Goal: Information Seeking & Learning: Learn about a topic

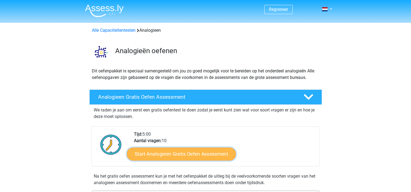
click at [189, 154] on link "Start Analogieen Gratis Oefen Assessment" at bounding box center [181, 153] width 109 height 13
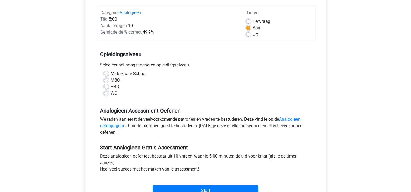
scroll to position [70, 0]
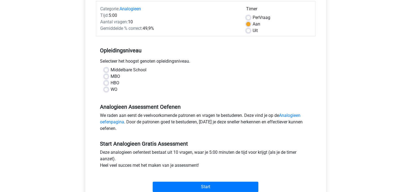
click at [111, 90] on label "WO" at bounding box center [114, 89] width 7 height 7
click at [106, 90] on input "WO" at bounding box center [106, 88] width 4 height 5
radio input "true"
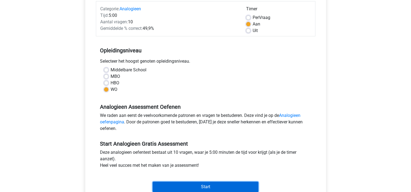
click at [193, 185] on input "Start" at bounding box center [206, 187] width 106 height 10
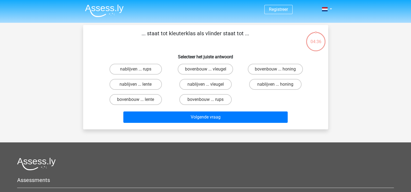
click at [196, 163] on div at bounding box center [205, 164] width 377 height 13
click at [200, 100] on label "bovenbouw ... rups" at bounding box center [205, 99] width 52 height 11
click at [205, 100] on input "bovenbouw ... rups" at bounding box center [207, 102] width 4 height 4
radio input "true"
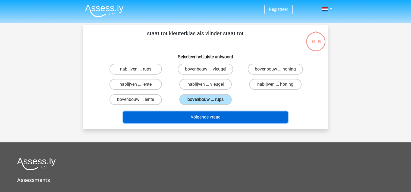
click at [198, 117] on button "Volgende vraag" at bounding box center [205, 117] width 164 height 11
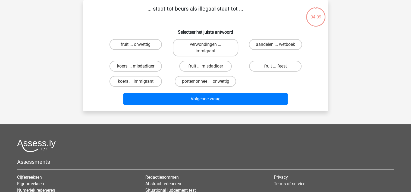
scroll to position [25, 0]
click at [211, 82] on label "portemonnee ... onwettig" at bounding box center [205, 81] width 61 height 11
click at [209, 82] on input "portemonnee ... onwettig" at bounding box center [207, 83] width 4 height 4
radio input "true"
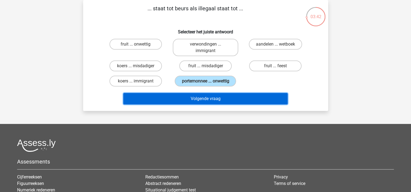
click at [209, 94] on button "Volgende vraag" at bounding box center [205, 98] width 164 height 11
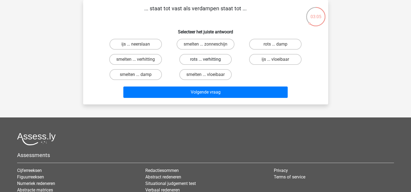
click at [193, 58] on label "rots ... verhitting" at bounding box center [205, 59] width 52 height 11
click at [205, 59] on input "rots ... verhitting" at bounding box center [207, 61] width 4 height 4
radio input "true"
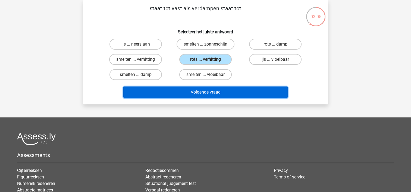
click at [190, 92] on button "Volgende vraag" at bounding box center [205, 92] width 164 height 11
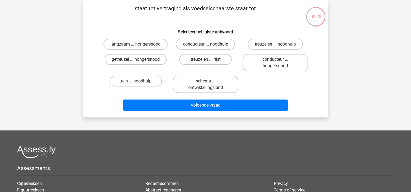
click at [143, 60] on label "getreuzel ... hongersnood" at bounding box center [136, 59] width 62 height 11
click at [139, 60] on input "getreuzel ... hongersnood" at bounding box center [138, 61] width 4 height 4
radio input "true"
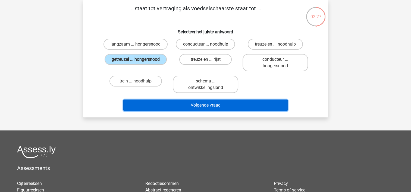
click at [161, 108] on button "Volgende vraag" at bounding box center [205, 105] width 164 height 11
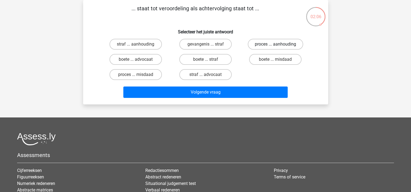
click at [258, 41] on label "proces ... aanhouding" at bounding box center [275, 44] width 55 height 11
click at [275, 44] on input "proces ... aanhouding" at bounding box center [277, 46] width 4 height 4
radio input "true"
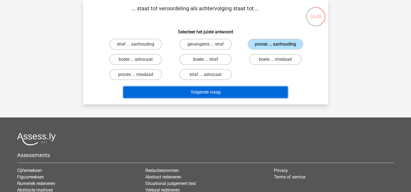
click at [213, 93] on button "Volgende vraag" at bounding box center [205, 92] width 164 height 11
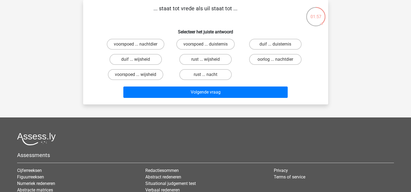
click at [136, 61] on input "duif ... wijsheid" at bounding box center [138, 61] width 4 height 4
radio input "true"
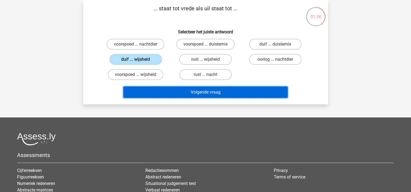
click at [186, 89] on button "Volgende vraag" at bounding box center [205, 92] width 164 height 11
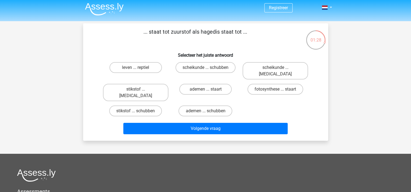
scroll to position [0, 0]
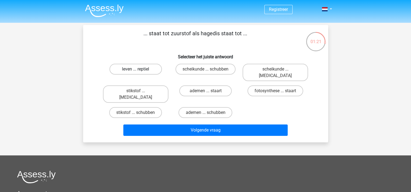
click at [140, 72] on label "leven ... reptiel" at bounding box center [135, 69] width 52 height 11
click at [139, 72] on input "leven ... reptiel" at bounding box center [138, 71] width 4 height 4
radio input "true"
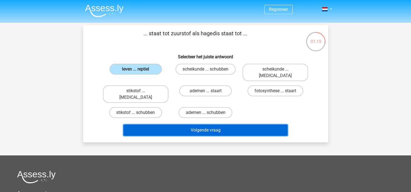
click at [192, 125] on button "Volgende vraag" at bounding box center [205, 130] width 164 height 11
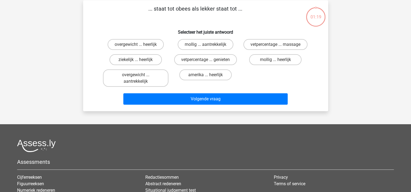
scroll to position [25, 0]
click at [140, 44] on label "overgewicht ... heerlijk" at bounding box center [136, 44] width 56 height 11
click at [139, 44] on input "overgewicht ... heerlijk" at bounding box center [138, 46] width 4 height 4
radio input "true"
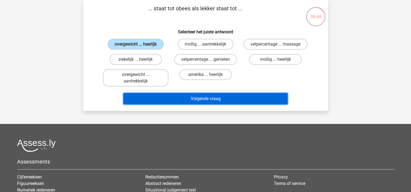
click at [171, 104] on button "Volgende vraag" at bounding box center [205, 98] width 164 height 11
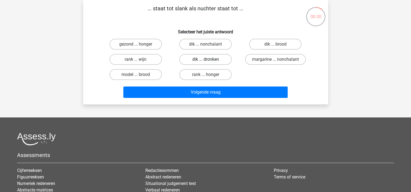
click at [195, 62] on label "dik ... dronken" at bounding box center [205, 59] width 52 height 11
click at [205, 62] on input "dik ... dronken" at bounding box center [207, 61] width 4 height 4
radio input "true"
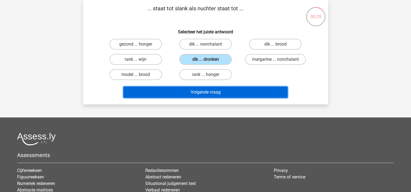
click at [204, 93] on button "Volgende vraag" at bounding box center [205, 92] width 164 height 11
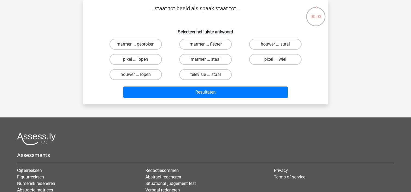
click at [199, 45] on label "marmer ... fietser" at bounding box center [205, 44] width 52 height 11
click at [205, 45] on input "marmer ... fietser" at bounding box center [207, 46] width 4 height 4
radio input "true"
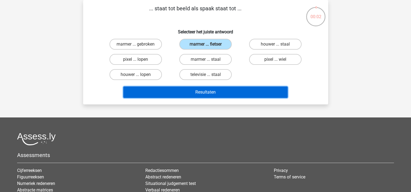
click at [185, 90] on button "Resultaten" at bounding box center [205, 92] width 164 height 11
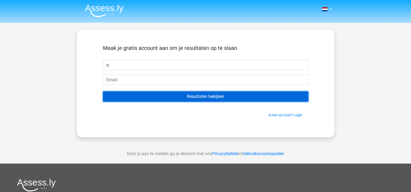
click at [214, 99] on input "Resultaten bekijken" at bounding box center [205, 97] width 205 height 10
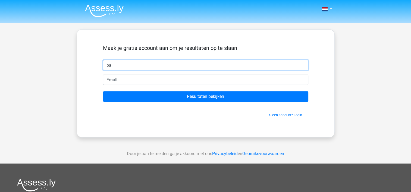
click at [133, 65] on input "ba" at bounding box center [205, 65] width 205 height 10
type input "Bart"
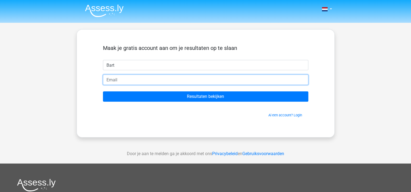
click at [113, 81] on input "email" at bounding box center [205, 80] width 205 height 10
type input "bart.hamersveld@gmail.com"
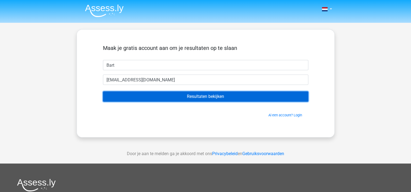
click at [144, 98] on input "Resultaten bekijken" at bounding box center [205, 97] width 205 height 10
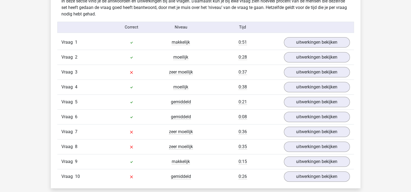
scroll to position [451, 0]
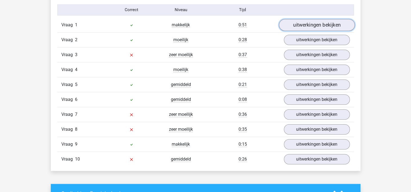
click at [319, 25] on link "uitwerkingen bekijken" at bounding box center [317, 25] width 76 height 12
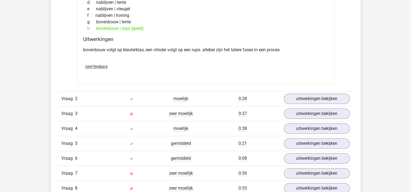
scroll to position [534, 0]
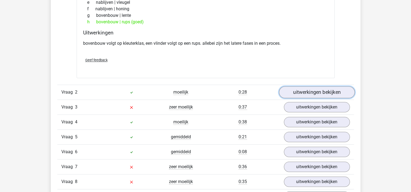
click at [310, 93] on link "uitwerkingen bekijken" at bounding box center [317, 92] width 76 height 12
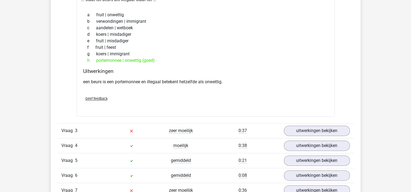
scroll to position [675, 0]
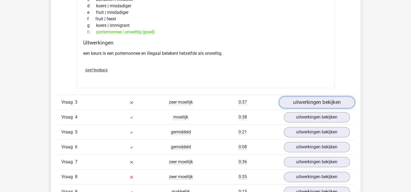
click at [307, 102] on link "uitwerkingen bekijken" at bounding box center [317, 102] width 76 height 12
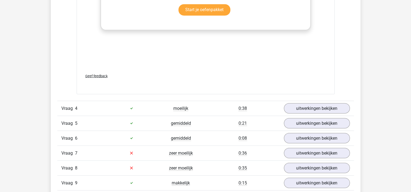
scroll to position [994, 0]
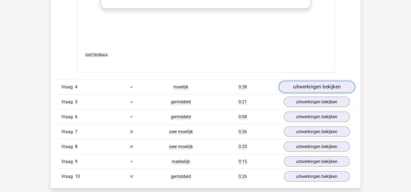
click at [318, 83] on link "uitwerkingen bekijken" at bounding box center [317, 87] width 76 height 12
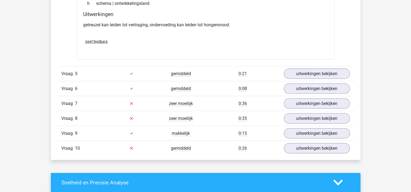
scroll to position [1161, 0]
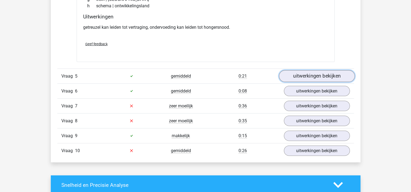
click at [308, 72] on link "uitwerkingen bekijken" at bounding box center [317, 76] width 76 height 12
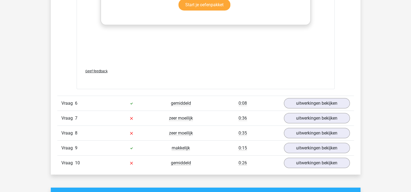
scroll to position [1440, 0]
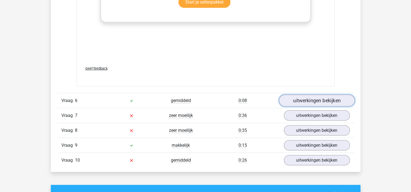
click at [324, 96] on link "uitwerkingen bekijken" at bounding box center [317, 101] width 76 height 12
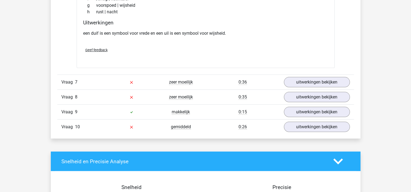
scroll to position [1612, 0]
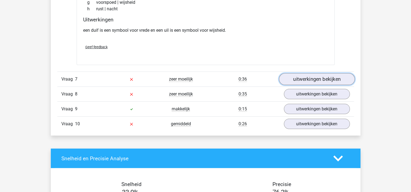
click at [301, 76] on link "uitwerkingen bekijken" at bounding box center [317, 79] width 76 height 12
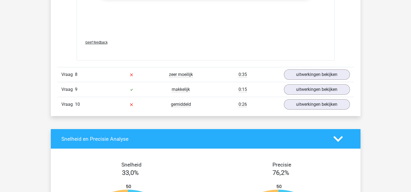
scroll to position [1929, 0]
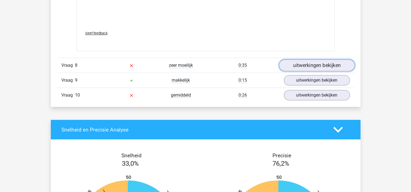
click at [326, 66] on link "uitwerkingen bekijken" at bounding box center [317, 66] width 76 height 12
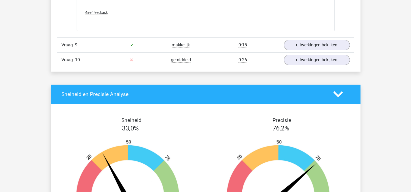
scroll to position [2107, 0]
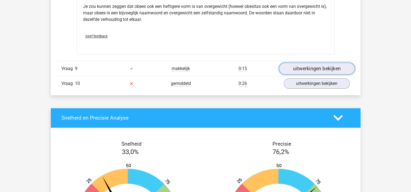
click at [342, 63] on link "uitwerkingen bekijken" at bounding box center [317, 69] width 76 height 12
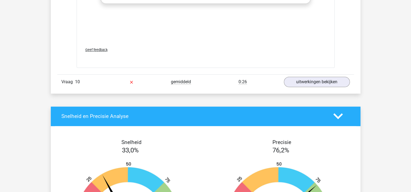
scroll to position [2411, 0]
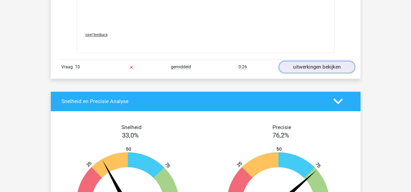
click at [315, 66] on link "uitwerkingen bekijken" at bounding box center [317, 67] width 76 height 12
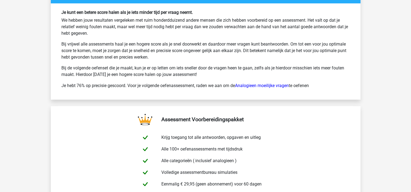
scroll to position [3004, 0]
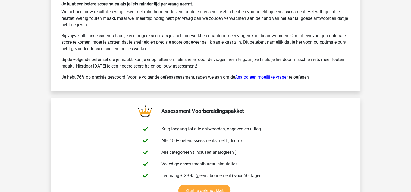
click at [259, 74] on link "Analogieen moeilijke vragen" at bounding box center [262, 76] width 54 height 5
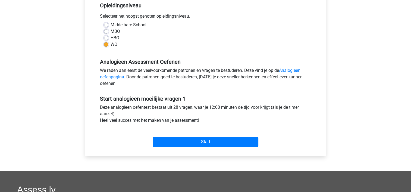
scroll to position [122, 0]
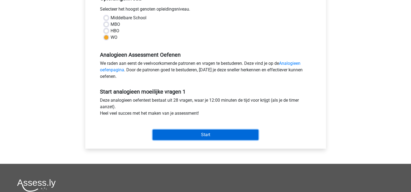
click at [188, 133] on input "Start" at bounding box center [206, 135] width 106 height 10
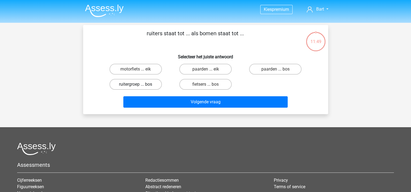
click at [147, 86] on label "ruitergroep ... bos" at bounding box center [135, 84] width 52 height 11
click at [139, 86] on input "ruitergroep ... bos" at bounding box center [138, 86] width 4 height 4
radio input "true"
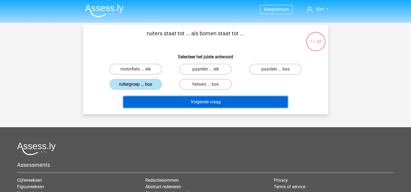
click at [180, 102] on button "Volgende vraag" at bounding box center [205, 101] width 164 height 11
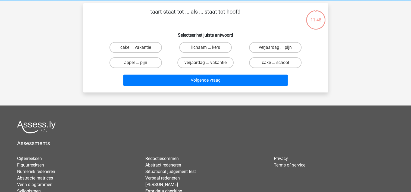
scroll to position [25, 0]
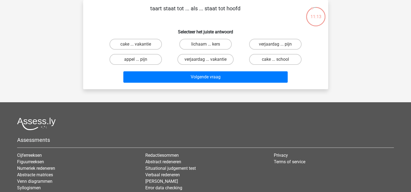
click at [137, 60] on input "appel ... pijn" at bounding box center [138, 61] width 4 height 4
radio input "true"
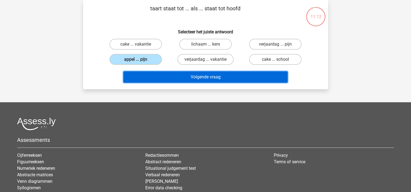
click at [175, 79] on button "Volgende vraag" at bounding box center [205, 76] width 164 height 11
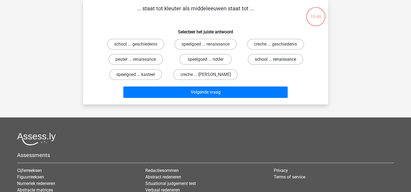
click at [274, 62] on label "school ... renaissance" at bounding box center [275, 59] width 55 height 11
click at [275, 62] on input "school ... renaissance" at bounding box center [277, 61] width 4 height 4
radio input "true"
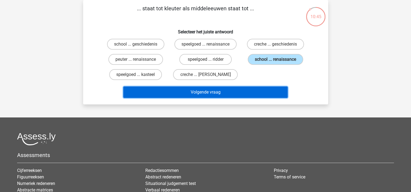
click at [211, 87] on button "Volgende vraag" at bounding box center [205, 92] width 164 height 11
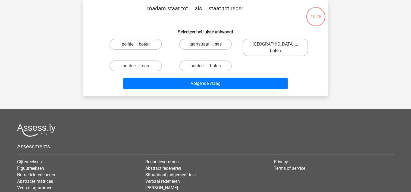
click at [268, 43] on label "parijs ... boten" at bounding box center [274, 47] width 65 height 17
click at [275, 44] on input "parijs ... boten" at bounding box center [277, 46] width 4 height 4
radio input "true"
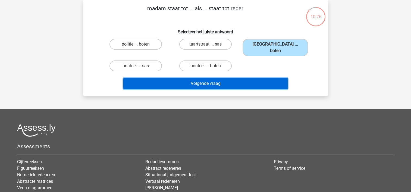
click at [187, 78] on button "Volgende vraag" at bounding box center [205, 83] width 164 height 11
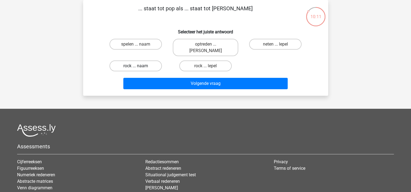
click at [142, 61] on label "rock ... naam" at bounding box center [135, 66] width 52 height 11
click at [139, 66] on input "rock ... naam" at bounding box center [138, 68] width 4 height 4
radio input "true"
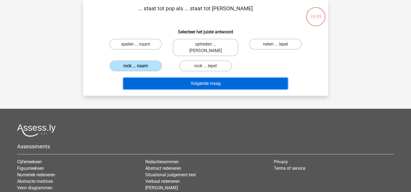
click at [162, 79] on button "Volgende vraag" at bounding box center [205, 83] width 164 height 11
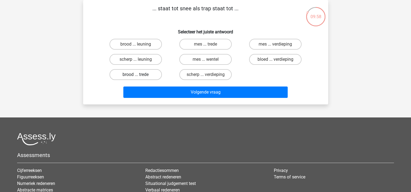
click at [135, 74] on label "brood ... trede" at bounding box center [135, 74] width 52 height 11
click at [136, 75] on input "brood ... trede" at bounding box center [138, 77] width 4 height 4
radio input "true"
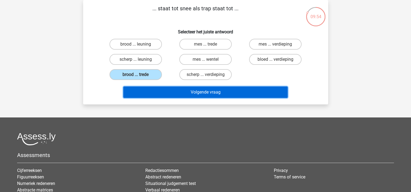
click at [193, 93] on button "Volgende vraag" at bounding box center [205, 92] width 164 height 11
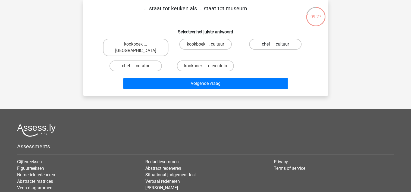
click at [269, 46] on label "chef ... cultuur" at bounding box center [275, 44] width 52 height 11
click at [275, 46] on input "chef ... cultuur" at bounding box center [277, 46] width 4 height 4
radio input "true"
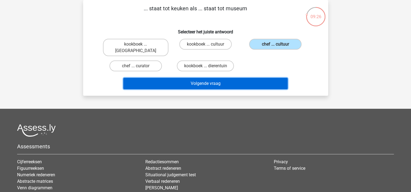
click at [203, 78] on button "Volgende vraag" at bounding box center [205, 83] width 164 height 11
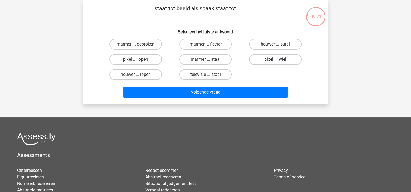
click at [266, 59] on label "pixel ... wiel" at bounding box center [275, 59] width 52 height 11
click at [275, 59] on input "pixel ... wiel" at bounding box center [277, 61] width 4 height 4
radio input "true"
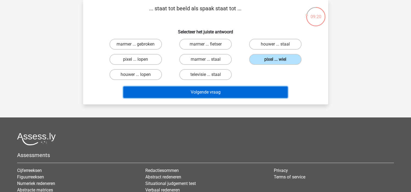
click at [220, 96] on button "Volgende vraag" at bounding box center [205, 92] width 164 height 11
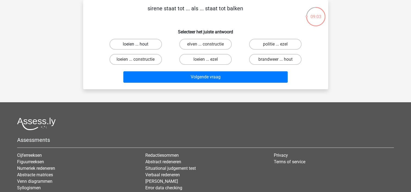
click at [131, 44] on label "loeien ... hout" at bounding box center [135, 44] width 52 height 11
click at [136, 44] on input "loeien ... hout" at bounding box center [138, 46] width 4 height 4
radio input "true"
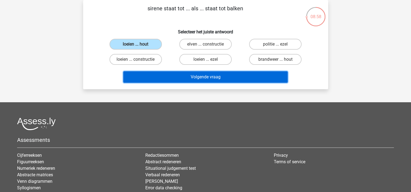
click at [204, 79] on button "Volgende vraag" at bounding box center [205, 76] width 164 height 11
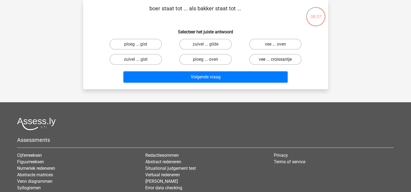
click at [270, 61] on label "vee ... croissantje" at bounding box center [275, 59] width 52 height 11
click at [275, 61] on input "vee ... croissantje" at bounding box center [277, 61] width 4 height 4
radio input "true"
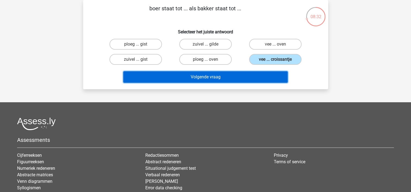
click at [211, 78] on button "Volgende vraag" at bounding box center [205, 76] width 164 height 11
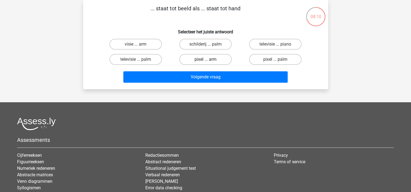
click at [199, 58] on label "pixel ... arm" at bounding box center [205, 59] width 52 height 11
click at [205, 59] on input "pixel ... arm" at bounding box center [207, 61] width 4 height 4
radio input "true"
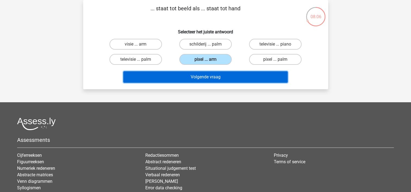
click at [226, 75] on button "Volgende vraag" at bounding box center [205, 76] width 164 height 11
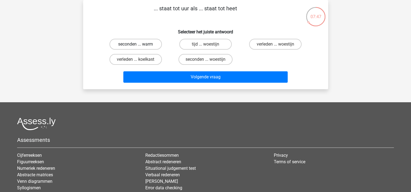
click at [147, 42] on label "seconden ... warm" at bounding box center [135, 44] width 52 height 11
click at [139, 44] on input "seconden ... warm" at bounding box center [138, 46] width 4 height 4
radio input "true"
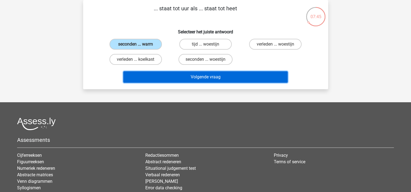
click at [205, 77] on button "Volgende vraag" at bounding box center [205, 76] width 164 height 11
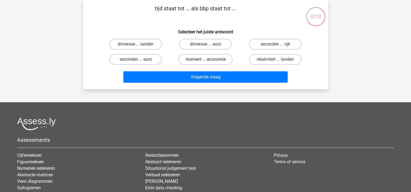
click at [199, 61] on label "moment ... economie" at bounding box center [205, 59] width 54 height 11
click at [205, 61] on input "moment ... economie" at bounding box center [207, 61] width 4 height 4
radio input "true"
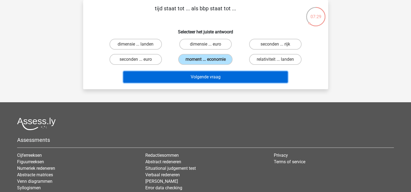
click at [191, 75] on button "Volgende vraag" at bounding box center [205, 76] width 164 height 11
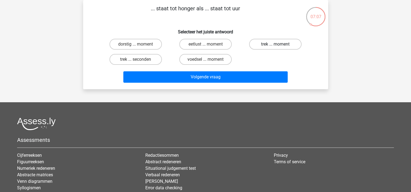
click at [286, 42] on label "trek ... moment" at bounding box center [275, 44] width 52 height 11
click at [279, 44] on input "trek ... moment" at bounding box center [277, 46] width 4 height 4
radio input "true"
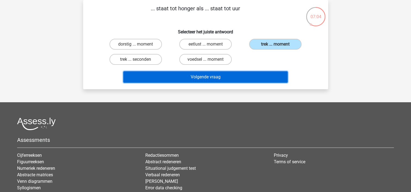
click at [172, 77] on button "Volgende vraag" at bounding box center [205, 76] width 164 height 11
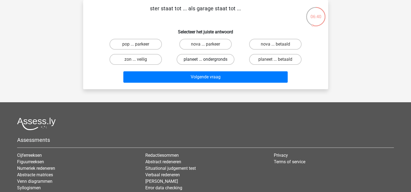
click at [200, 59] on label "planeet ... ondergronds" at bounding box center [206, 59] width 58 height 11
click at [205, 59] on input "planeet ... ondergronds" at bounding box center [207, 61] width 4 height 4
radio input "true"
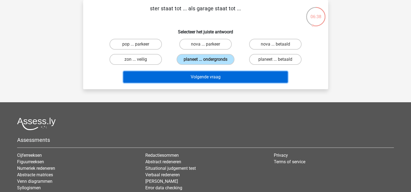
click at [192, 78] on button "Volgende vraag" at bounding box center [205, 76] width 164 height 11
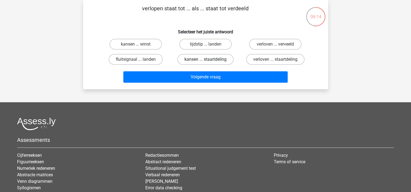
click at [204, 58] on label "kansen ... staartdeling" at bounding box center [205, 59] width 56 height 11
click at [205, 59] on input "kansen ... staartdeling" at bounding box center [207, 61] width 4 height 4
radio input "true"
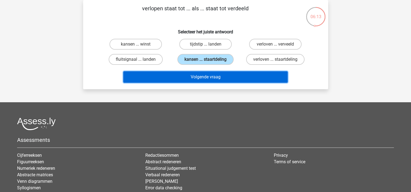
click at [203, 74] on button "Volgende vraag" at bounding box center [205, 76] width 164 height 11
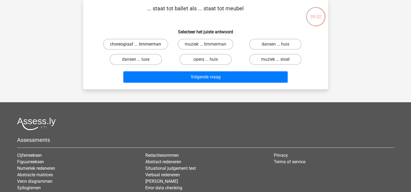
click at [155, 47] on label "choreograaf ... timmerman" at bounding box center [135, 44] width 65 height 11
click at [139, 47] on input "choreograaf ... timmerman" at bounding box center [138, 46] width 4 height 4
radio input "true"
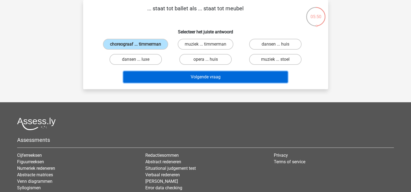
click at [184, 76] on button "Volgende vraag" at bounding box center [205, 76] width 164 height 11
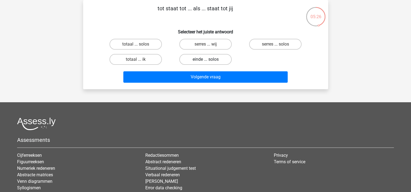
click at [213, 58] on label "einde ... solos" at bounding box center [205, 59] width 52 height 11
click at [209, 59] on input "einde ... solos" at bounding box center [207, 61] width 4 height 4
radio input "true"
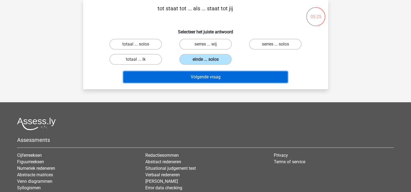
click at [207, 74] on button "Volgende vraag" at bounding box center [205, 76] width 164 height 11
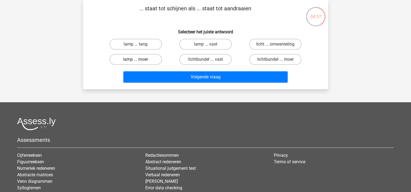
click at [155, 59] on label "lamp ... moer" at bounding box center [135, 59] width 52 height 11
click at [139, 59] on input "lamp ... moer" at bounding box center [138, 61] width 4 height 4
radio input "true"
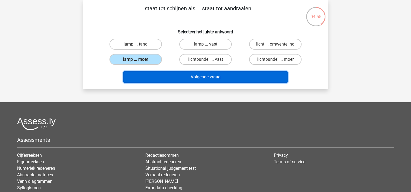
click at [182, 75] on button "Volgende vraag" at bounding box center [205, 76] width 164 height 11
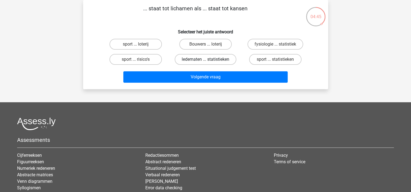
click at [193, 61] on label "ledematen ... statistieken" at bounding box center [206, 59] width 62 height 11
click at [205, 61] on input "ledematen ... statistieken" at bounding box center [207, 61] width 4 height 4
radio input "true"
click at [265, 43] on label "fysiologie ... statistiek" at bounding box center [275, 44] width 56 height 11
click at [275, 44] on input "fysiologie ... statistiek" at bounding box center [277, 46] width 4 height 4
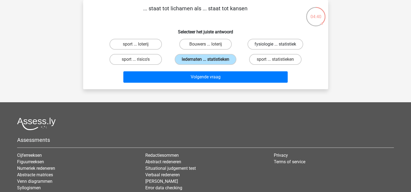
radio input "true"
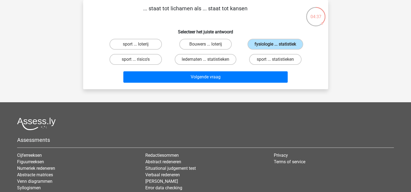
click at [205, 60] on input "ledematen ... statistieken" at bounding box center [207, 61] width 4 height 4
radio input "true"
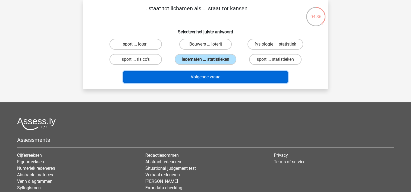
click at [200, 74] on button "Volgende vraag" at bounding box center [205, 76] width 164 height 11
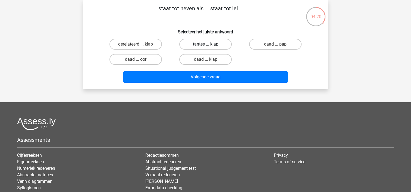
click at [200, 45] on label "tantes ... klap" at bounding box center [205, 44] width 52 height 11
click at [205, 45] on input "tantes ... klap" at bounding box center [207, 46] width 4 height 4
radio input "true"
click at [141, 46] on label "gerelateerd ... klap" at bounding box center [135, 44] width 52 height 11
click at [139, 46] on input "gerelateerd ... klap" at bounding box center [138, 46] width 4 height 4
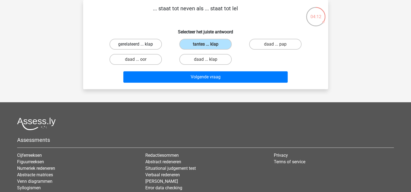
radio input "true"
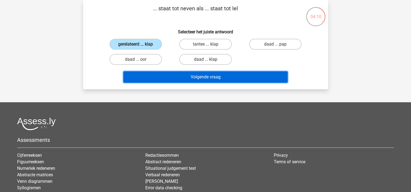
click at [188, 77] on button "Volgende vraag" at bounding box center [205, 76] width 164 height 11
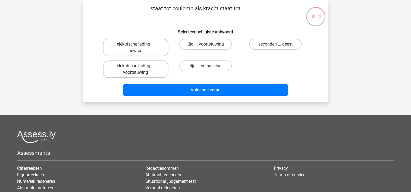
click at [149, 62] on label "elektrische lading ... voortstuwing" at bounding box center [135, 69] width 65 height 17
click at [139, 66] on input "elektrische lading ... voortstuwing" at bounding box center [138, 68] width 4 height 4
radio input "true"
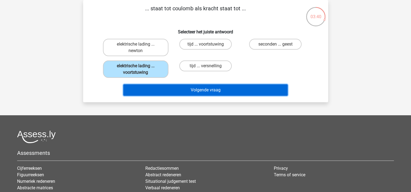
click at [173, 89] on button "Volgende vraag" at bounding box center [205, 89] width 164 height 11
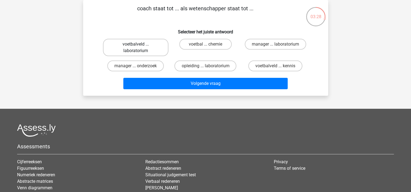
click at [137, 49] on label "voetbalveld ... laboratorium" at bounding box center [135, 47] width 65 height 17
click at [137, 48] on input "voetbalveld ... laboratorium" at bounding box center [138, 46] width 4 height 4
radio input "true"
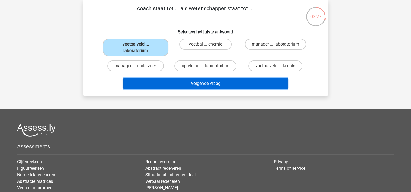
click at [174, 81] on button "Volgende vraag" at bounding box center [205, 83] width 164 height 11
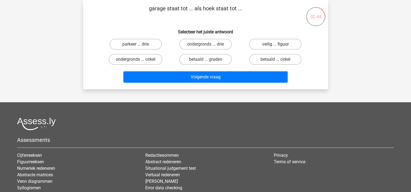
click at [268, 45] on label "veilig ... figuur" at bounding box center [275, 44] width 52 height 11
click at [275, 45] on input "veilig ... figuur" at bounding box center [277, 46] width 4 height 4
radio input "true"
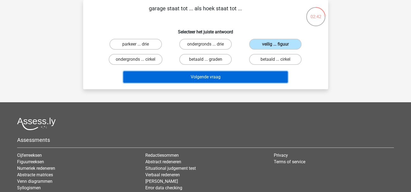
click at [214, 79] on button "Volgende vraag" at bounding box center [205, 76] width 164 height 11
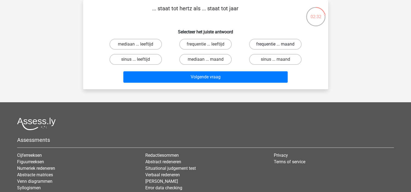
click at [268, 47] on label "frequentie ... maand" at bounding box center [275, 44] width 52 height 11
click at [275, 47] on input "frequentie ... maand" at bounding box center [277, 46] width 4 height 4
radio input "true"
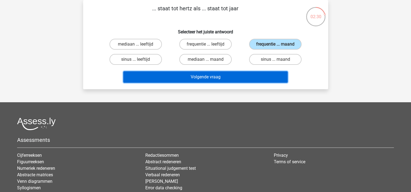
click at [190, 79] on button "Volgende vraag" at bounding box center [205, 76] width 164 height 11
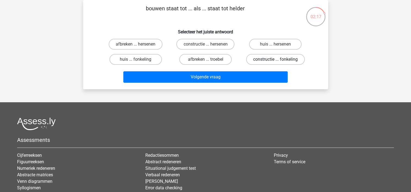
click at [260, 55] on label "constructie ... fonkeling" at bounding box center [275, 59] width 59 height 11
click at [275, 59] on input "constructie ... fonkeling" at bounding box center [277, 61] width 4 height 4
radio input "true"
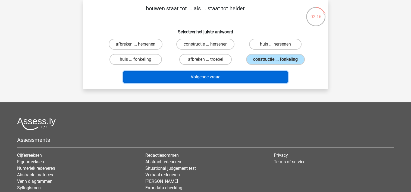
click at [229, 71] on button "Volgende vraag" at bounding box center [205, 76] width 164 height 11
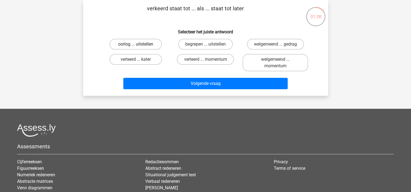
click at [143, 44] on label "oorlog ... uitstellen" at bounding box center [135, 44] width 52 height 11
click at [139, 44] on input "oorlog ... uitstellen" at bounding box center [138, 46] width 4 height 4
radio input "true"
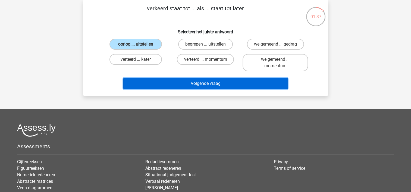
click at [185, 82] on button "Volgende vraag" at bounding box center [205, 83] width 164 height 11
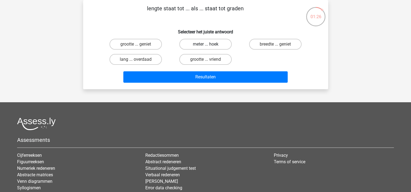
click at [193, 45] on label "meter ... hoek" at bounding box center [205, 44] width 52 height 11
click at [205, 45] on input "meter ... hoek" at bounding box center [207, 46] width 4 height 4
radio input "true"
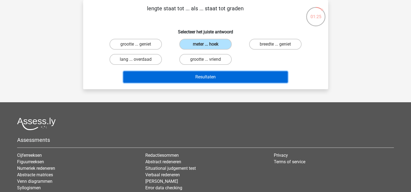
click at [204, 80] on button "Resultaten" at bounding box center [205, 76] width 164 height 11
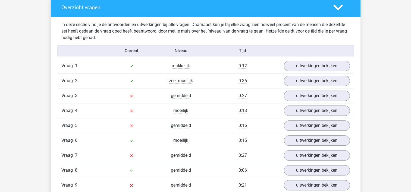
scroll to position [419, 0]
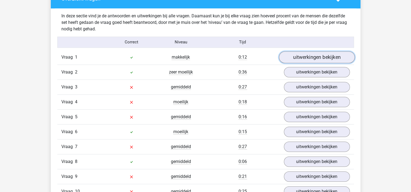
click at [317, 60] on link "uitwerkingen bekijken" at bounding box center [317, 57] width 76 height 12
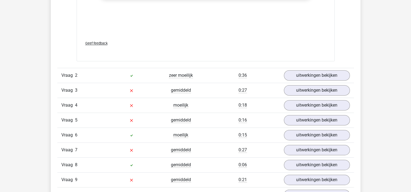
scroll to position [694, 0]
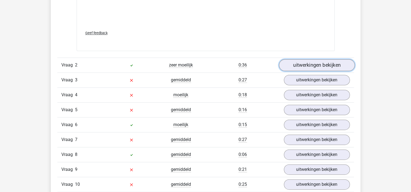
click at [319, 66] on link "uitwerkingen bekijken" at bounding box center [317, 65] width 76 height 12
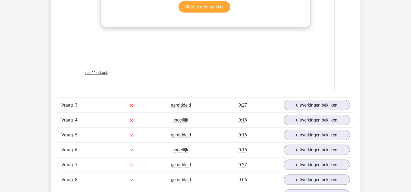
scroll to position [980, 0]
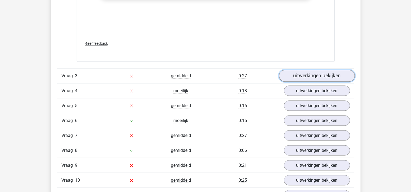
click at [314, 77] on link "uitwerkingen bekijken" at bounding box center [317, 76] width 76 height 12
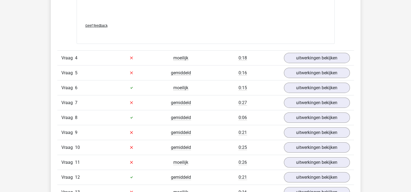
scroll to position [1298, 0]
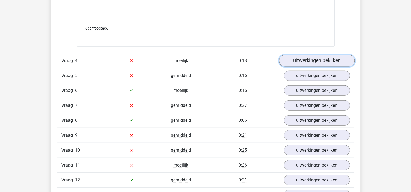
click at [316, 62] on link "uitwerkingen bekijken" at bounding box center [317, 61] width 76 height 12
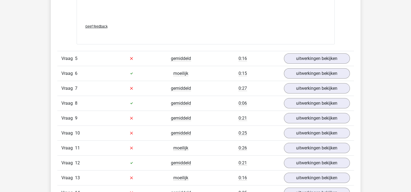
scroll to position [1580, 0]
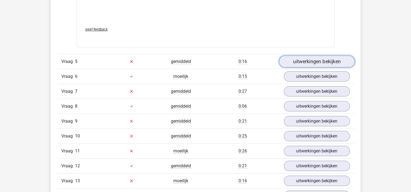
click at [296, 60] on link "uitwerkingen bekijken" at bounding box center [317, 62] width 76 height 12
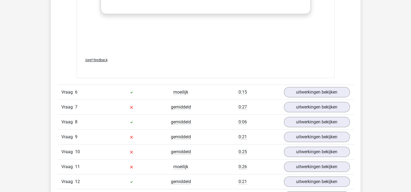
scroll to position [1839, 0]
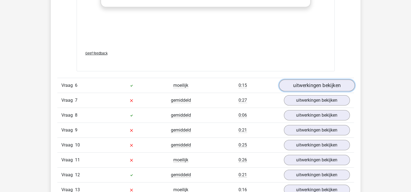
click at [286, 83] on link "uitwerkingen bekijken" at bounding box center [317, 86] width 76 height 12
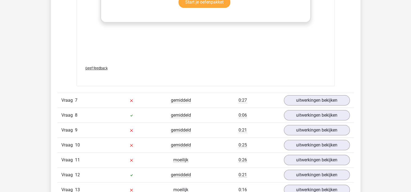
scroll to position [2150, 0]
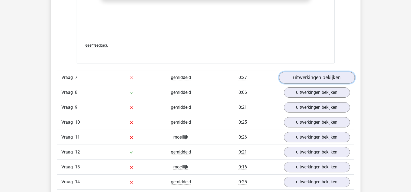
click at [304, 78] on link "uitwerkingen bekijken" at bounding box center [317, 78] width 76 height 12
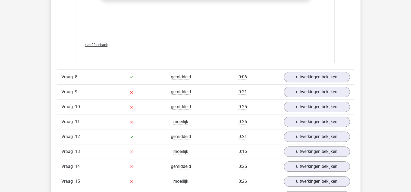
scroll to position [2446, 0]
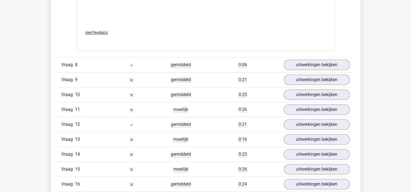
click at [313, 68] on div "Vraag 8 gemiddeld 0:06 uitwerkingen bekijken" at bounding box center [205, 64] width 297 height 15
click at [307, 62] on link "uitwerkingen bekijken" at bounding box center [317, 65] width 76 height 12
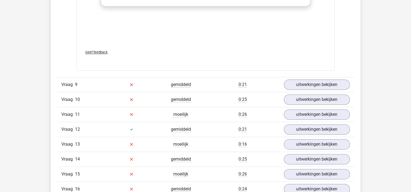
scroll to position [2740, 0]
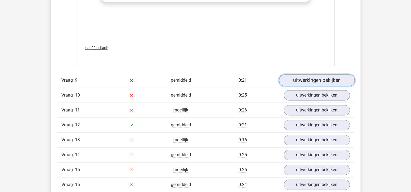
click at [313, 80] on link "uitwerkingen bekijken" at bounding box center [317, 80] width 76 height 12
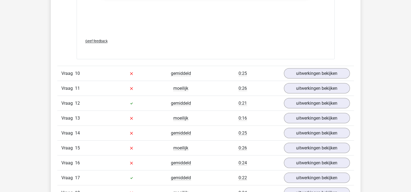
scroll to position [3042, 0]
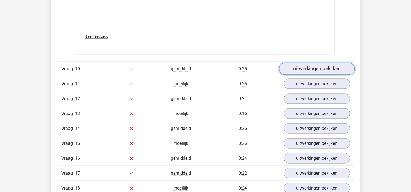
click at [314, 68] on link "uitwerkingen bekijken" at bounding box center [317, 69] width 76 height 12
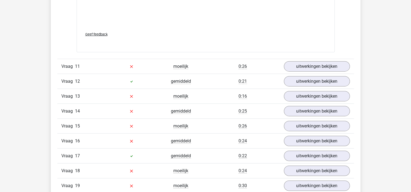
scroll to position [3349, 0]
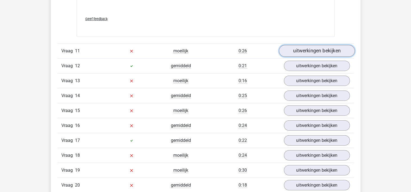
click at [290, 49] on link "uitwerkingen bekijken" at bounding box center [317, 51] width 76 height 12
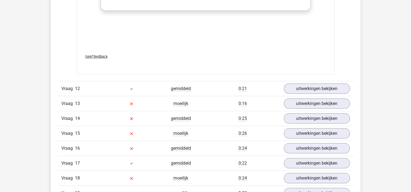
scroll to position [3623, 0]
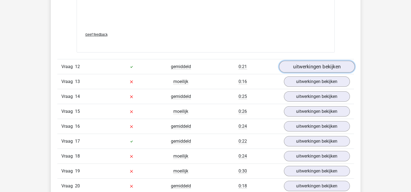
click at [311, 65] on link "uitwerkingen bekijken" at bounding box center [317, 67] width 76 height 12
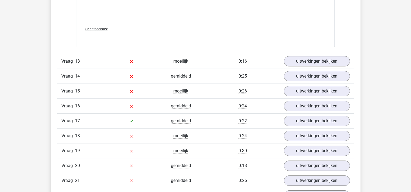
scroll to position [3917, 0]
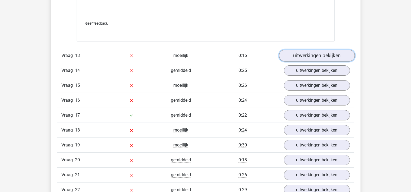
click at [299, 52] on link "uitwerkingen bekijken" at bounding box center [317, 56] width 76 height 12
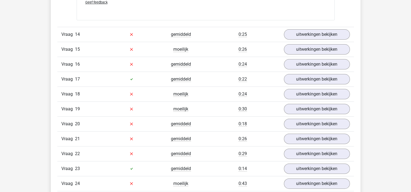
scroll to position [4247, 0]
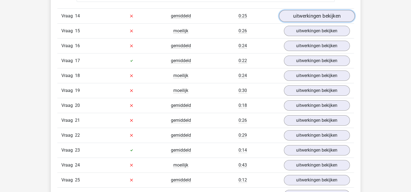
click at [326, 16] on link "uitwerkingen bekijken" at bounding box center [317, 16] width 76 height 12
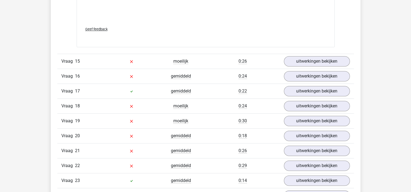
scroll to position [4504, 0]
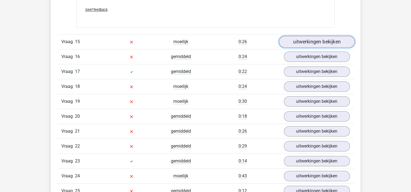
click at [317, 37] on link "uitwerkingen bekijken" at bounding box center [317, 42] width 76 height 12
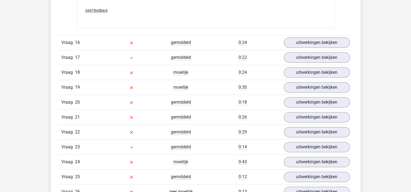
scroll to position [4787, 0]
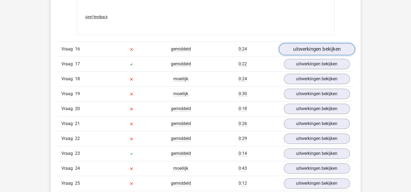
click at [285, 46] on link "uitwerkingen bekijken" at bounding box center [317, 49] width 76 height 12
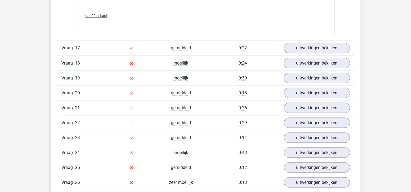
scroll to position [5064, 0]
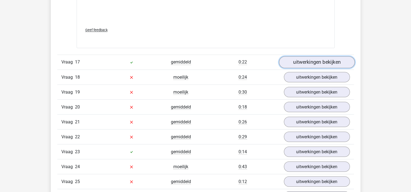
click at [303, 56] on link "uitwerkingen bekijken" at bounding box center [317, 62] width 76 height 12
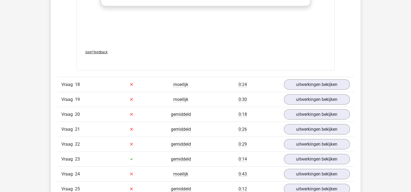
scroll to position [5353, 0]
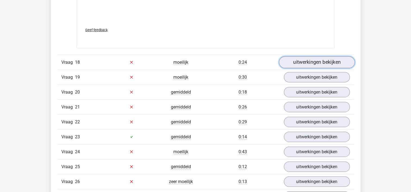
click at [301, 56] on link "uitwerkingen bekijken" at bounding box center [317, 62] width 76 height 12
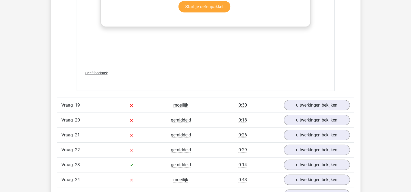
scroll to position [5625, 0]
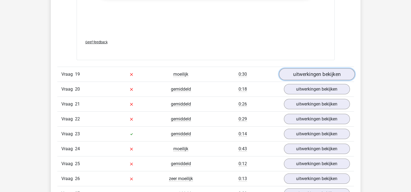
click at [317, 73] on link "uitwerkingen bekijken" at bounding box center [317, 74] width 76 height 12
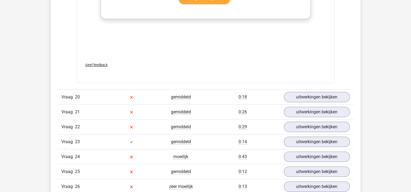
scroll to position [5908, 0]
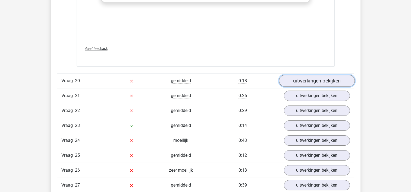
click at [313, 76] on link "uitwerkingen bekijken" at bounding box center [317, 81] width 76 height 12
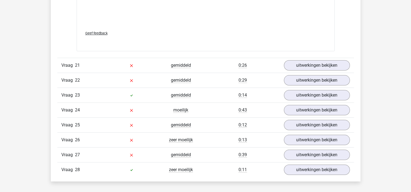
scroll to position [6228, 0]
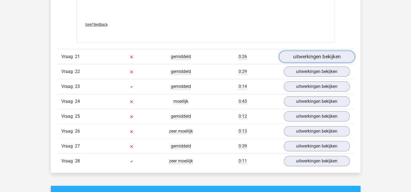
click at [315, 55] on link "uitwerkingen bekijken" at bounding box center [317, 57] width 76 height 12
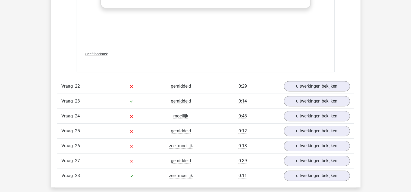
scroll to position [6499, 0]
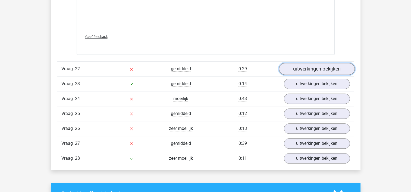
click at [305, 65] on link "uitwerkingen bekijken" at bounding box center [317, 69] width 76 height 12
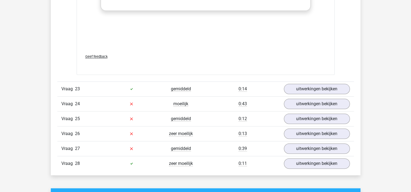
scroll to position [6781, 0]
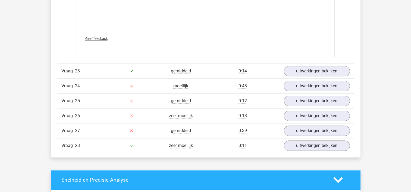
click at [300, 70] on div "Vraag 23 gemiddeld 0:14 uitwerkingen bekijken" at bounding box center [205, 71] width 297 height 15
click at [297, 66] on link "uitwerkingen bekijken" at bounding box center [317, 71] width 76 height 12
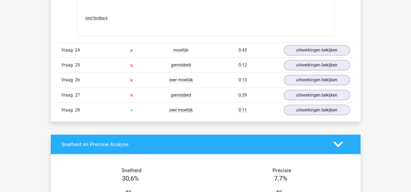
scroll to position [7120, 0]
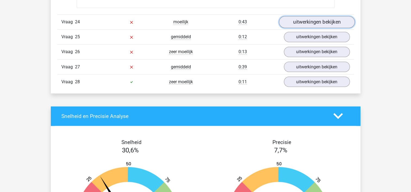
click at [301, 16] on link "uitwerkingen bekijken" at bounding box center [317, 22] width 76 height 12
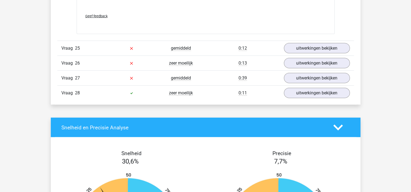
scroll to position [7422, 0]
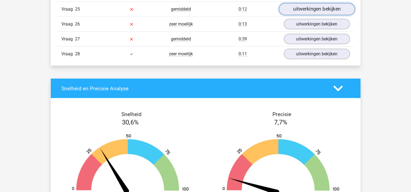
click at [309, 5] on link "uitwerkingen bekijken" at bounding box center [317, 9] width 76 height 12
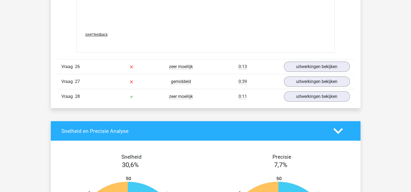
scroll to position [7644, 0]
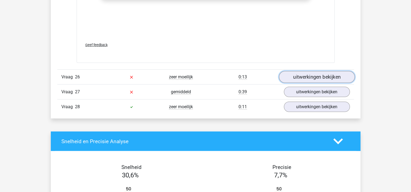
click at [291, 73] on link "uitwerkingen bekijken" at bounding box center [317, 77] width 76 height 12
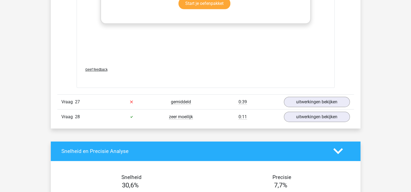
scroll to position [7926, 0]
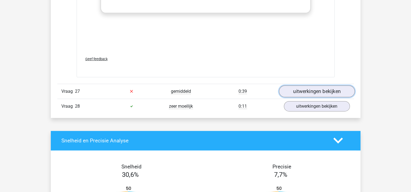
click at [310, 86] on link "uitwerkingen bekijken" at bounding box center [317, 92] width 76 height 12
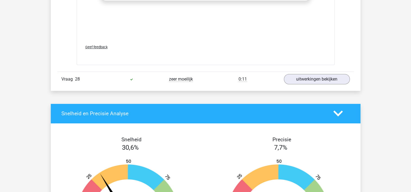
scroll to position [8239, 0]
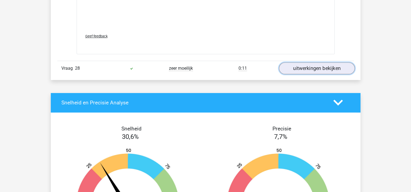
click at [311, 65] on link "uitwerkingen bekijken" at bounding box center [317, 68] width 76 height 12
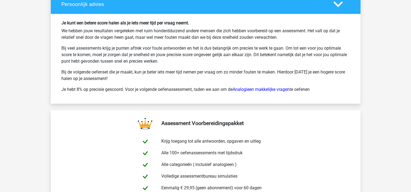
scroll to position [8784, 0]
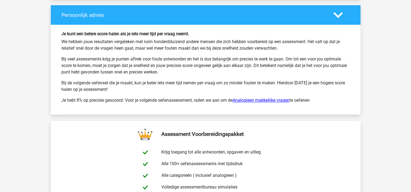
click at [258, 98] on link "Analogieen makkelijke vragen" at bounding box center [260, 100] width 57 height 5
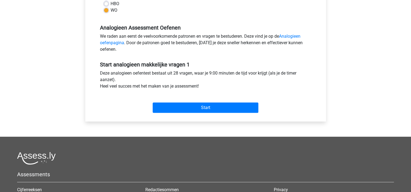
scroll to position [157, 0]
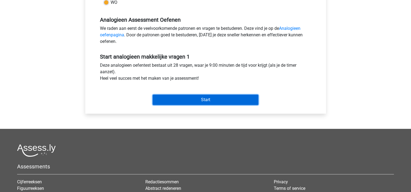
click at [216, 103] on input "Start" at bounding box center [206, 100] width 106 height 10
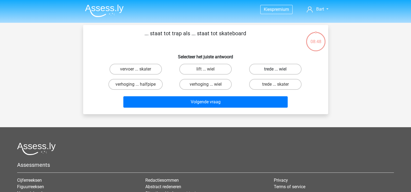
click at [269, 70] on label "trede ... wiel" at bounding box center [275, 69] width 52 height 11
click at [275, 70] on input "trede ... wiel" at bounding box center [277, 71] width 4 height 4
radio input "true"
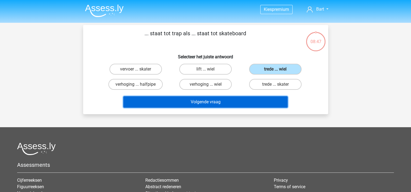
click at [207, 105] on button "Volgende vraag" at bounding box center [205, 101] width 164 height 11
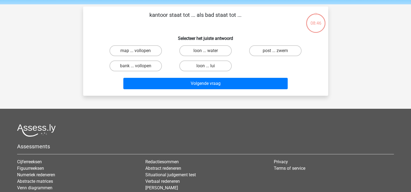
scroll to position [25, 0]
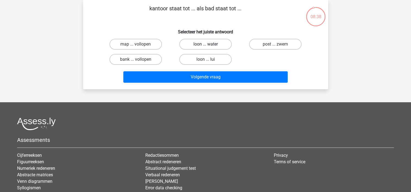
click at [207, 41] on label "loon ... water" at bounding box center [205, 44] width 52 height 11
click at [207, 44] on input "loon ... water" at bounding box center [207, 46] width 4 height 4
radio input "true"
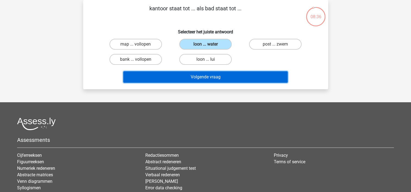
click at [196, 78] on button "Volgende vraag" at bounding box center [205, 76] width 164 height 11
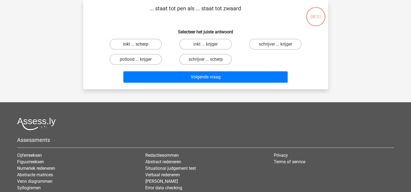
click at [134, 46] on label "inkt ... scherp" at bounding box center [135, 44] width 52 height 11
click at [136, 46] on input "inkt ... scherp" at bounding box center [138, 46] width 4 height 4
radio input "true"
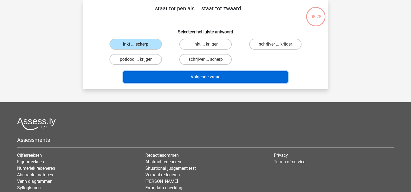
click at [168, 73] on button "Volgende vraag" at bounding box center [205, 76] width 164 height 11
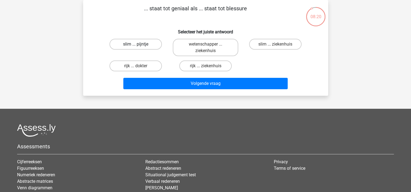
click at [129, 43] on label "slim ... pijntje" at bounding box center [135, 44] width 52 height 11
click at [136, 44] on input "slim ... pijntje" at bounding box center [138, 46] width 4 height 4
radio input "true"
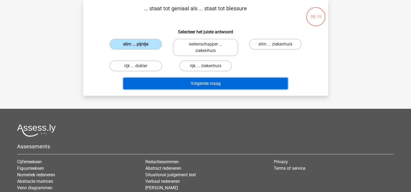
click at [171, 80] on button "Volgende vraag" at bounding box center [205, 83] width 164 height 11
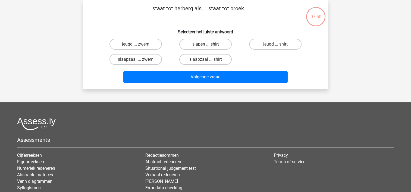
click at [206, 43] on label "slapen ... shirt" at bounding box center [205, 44] width 52 height 11
click at [206, 44] on input "slapen ... shirt" at bounding box center [207, 46] width 4 height 4
radio input "true"
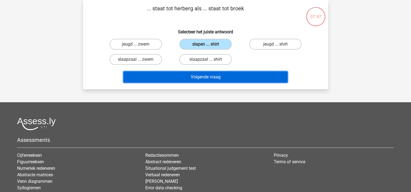
click at [196, 81] on button "Volgende vraag" at bounding box center [205, 76] width 164 height 11
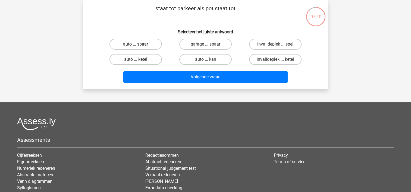
click at [139, 44] on label "auto ... spaar" at bounding box center [135, 44] width 52 height 11
click at [139, 44] on input "auto ... spaar" at bounding box center [138, 46] width 4 height 4
radio input "true"
click at [195, 43] on label "garage ... spaar" at bounding box center [205, 44] width 52 height 11
click at [205, 44] on input "garage ... spaar" at bounding box center [207, 46] width 4 height 4
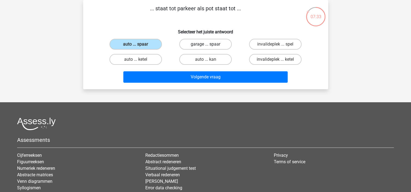
radio input "true"
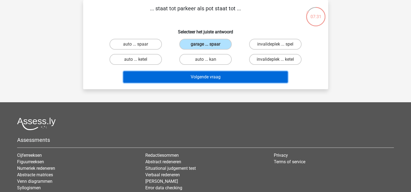
click at [188, 75] on button "Volgende vraag" at bounding box center [205, 76] width 164 height 11
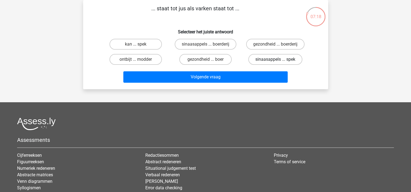
click at [260, 59] on label "sinaasappels ... spek" at bounding box center [275, 59] width 54 height 11
click at [275, 59] on input "sinaasappels ... spek" at bounding box center [277, 61] width 4 height 4
radio input "true"
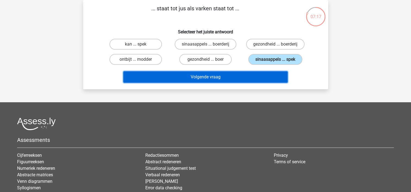
click at [217, 74] on button "Volgende vraag" at bounding box center [205, 76] width 164 height 11
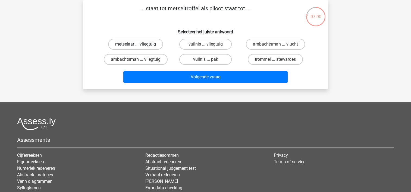
click at [152, 43] on label "metselaar ... vliegtuig" at bounding box center [135, 44] width 55 height 11
click at [139, 44] on input "metselaar ... vliegtuig" at bounding box center [138, 46] width 4 height 4
radio input "true"
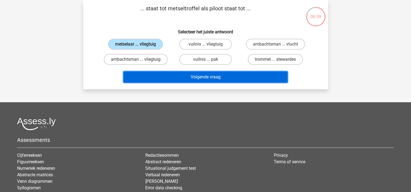
click at [184, 77] on button "Volgende vraag" at bounding box center [205, 76] width 164 height 11
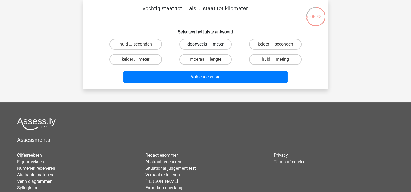
click at [193, 44] on label "doorweekt ... meter" at bounding box center [205, 44] width 52 height 11
click at [205, 44] on input "doorweekt ... meter" at bounding box center [207, 46] width 4 height 4
radio input "true"
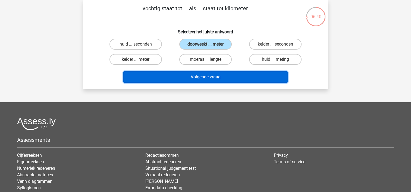
click at [192, 76] on button "Volgende vraag" at bounding box center [205, 76] width 164 height 11
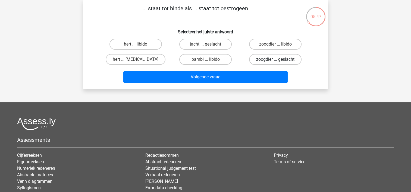
click at [287, 61] on label "zoogdier ... geslacht" at bounding box center [275, 59] width 52 height 11
click at [279, 61] on input "zoogdier ... geslacht" at bounding box center [277, 61] width 4 height 4
radio input "true"
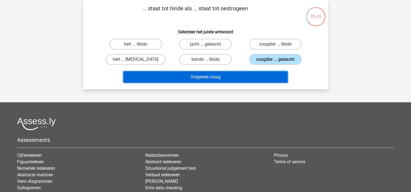
click at [219, 77] on button "Volgende vraag" at bounding box center [205, 76] width 164 height 11
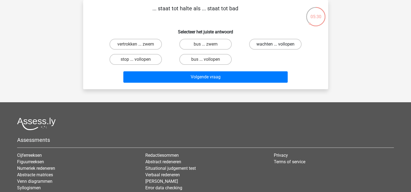
click at [284, 43] on label "wachten ... vollopen" at bounding box center [275, 44] width 52 height 11
click at [279, 44] on input "wachten ... vollopen" at bounding box center [277, 46] width 4 height 4
radio input "true"
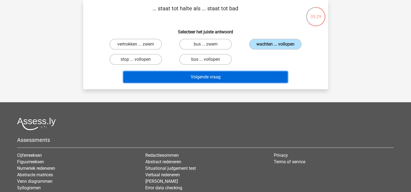
click at [211, 77] on button "Volgende vraag" at bounding box center [205, 76] width 164 height 11
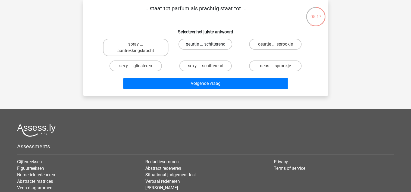
click at [212, 45] on label "geurtje ... schitterend" at bounding box center [205, 44] width 54 height 11
click at [209, 45] on input "geurtje ... schitterend" at bounding box center [207, 46] width 4 height 4
radio input "true"
click at [145, 52] on label "spray ... aantrekkingskracht" at bounding box center [135, 47] width 65 height 17
click at [139, 48] on input "spray ... aantrekkingskracht" at bounding box center [138, 46] width 4 height 4
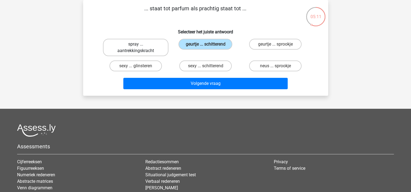
radio input "true"
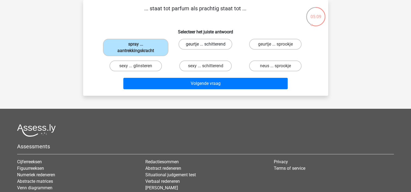
click at [189, 46] on label "geurtje ... schitterend" at bounding box center [205, 44] width 54 height 11
click at [205, 46] on input "geurtje ... schitterend" at bounding box center [207, 46] width 4 height 4
radio input "true"
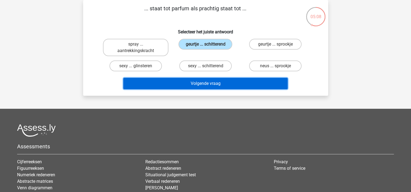
click at [186, 82] on button "Volgende vraag" at bounding box center [205, 83] width 164 height 11
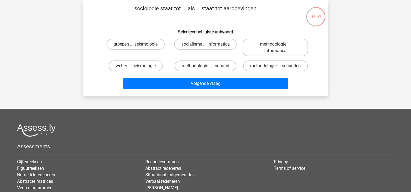
click at [257, 66] on label "methodologie ... schudden" at bounding box center [275, 66] width 65 height 11
click at [275, 66] on input "methodologie ... schudden" at bounding box center [277, 68] width 4 height 4
radio input "true"
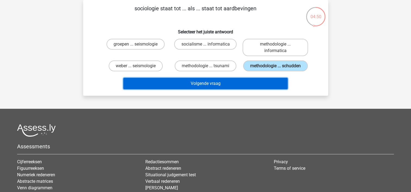
click at [182, 84] on button "Volgende vraag" at bounding box center [205, 83] width 164 height 11
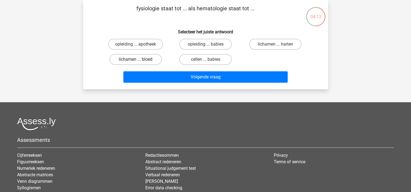
click at [130, 59] on label "lichamen ... bloed" at bounding box center [135, 59] width 52 height 11
click at [136, 59] on input "lichamen ... bloed" at bounding box center [138, 61] width 4 height 4
radio input "true"
click at [154, 71] on div "Volgende vraag" at bounding box center [206, 76] width 228 height 18
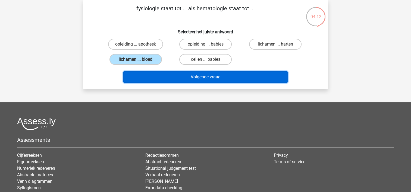
click at [157, 75] on button "Volgende vraag" at bounding box center [205, 76] width 164 height 11
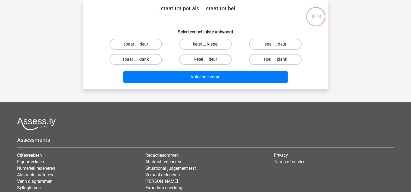
click at [199, 45] on label "ketel ... klepel" at bounding box center [205, 44] width 52 height 11
click at [205, 45] on input "ketel ... klepel" at bounding box center [207, 46] width 4 height 4
radio input "true"
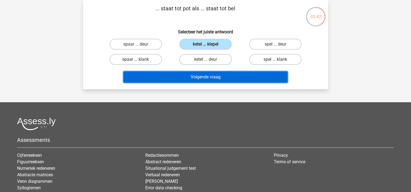
click at [188, 81] on button "Volgende vraag" at bounding box center [205, 76] width 164 height 11
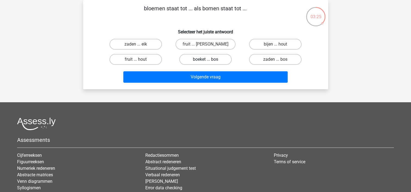
click at [194, 61] on label "boeket ... bos" at bounding box center [205, 59] width 52 height 11
click at [205, 61] on input "boeket ... bos" at bounding box center [207, 61] width 4 height 4
radio input "true"
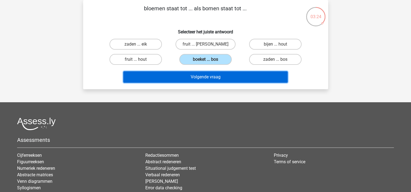
click at [192, 78] on button "Volgende vraag" at bounding box center [205, 76] width 164 height 11
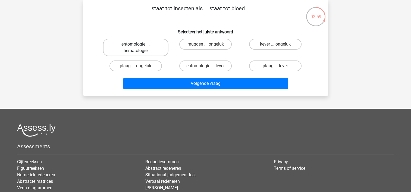
click at [154, 49] on label "entomologie ... hematologie" at bounding box center [135, 47] width 65 height 17
click at [139, 48] on input "entomologie ... hematologie" at bounding box center [138, 46] width 4 height 4
radio input "true"
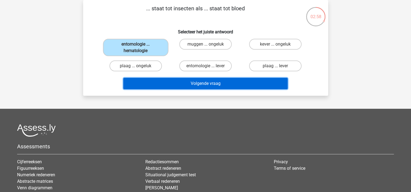
click at [176, 82] on button "Volgende vraag" at bounding box center [205, 83] width 164 height 11
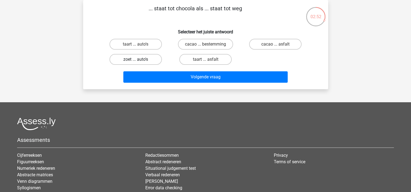
click at [141, 57] on label "zoet ... auto's" at bounding box center [135, 59] width 52 height 11
click at [139, 59] on input "zoet ... auto's" at bounding box center [138, 61] width 4 height 4
radio input "true"
click at [268, 45] on label "cacao ... asfalt" at bounding box center [275, 44] width 52 height 11
click at [275, 45] on input "cacao ... asfalt" at bounding box center [277, 46] width 4 height 4
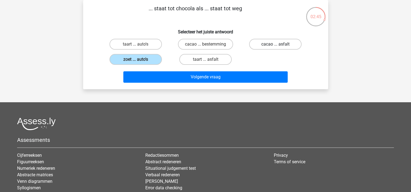
radio input "true"
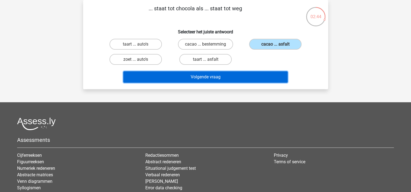
click at [236, 74] on button "Volgende vraag" at bounding box center [205, 76] width 164 height 11
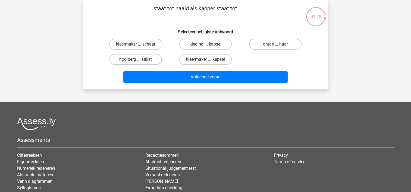
click at [198, 43] on label "kleding ... kapsel" at bounding box center [205, 44] width 52 height 11
click at [205, 44] on input "kleding ... kapsel" at bounding box center [207, 46] width 4 height 4
radio input "true"
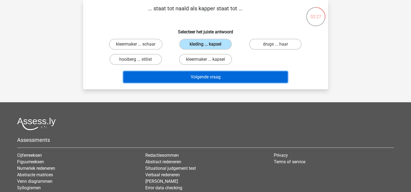
click at [182, 77] on button "Volgende vraag" at bounding box center [205, 76] width 164 height 11
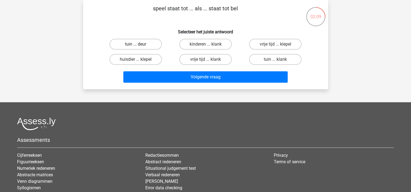
click at [150, 46] on label "tuin ... deur" at bounding box center [135, 44] width 52 height 11
click at [139, 46] on input "tuin ... deur" at bounding box center [138, 46] width 4 height 4
radio input "true"
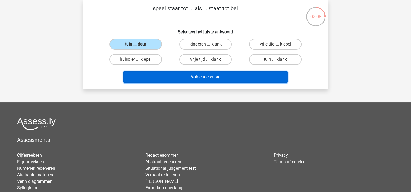
click at [160, 76] on button "Volgende vraag" at bounding box center [205, 76] width 164 height 11
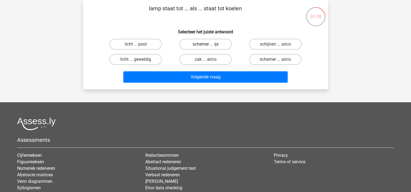
click at [192, 48] on label "schemer ... ijs" at bounding box center [205, 44] width 52 height 11
click at [205, 48] on input "schemer ... ijs" at bounding box center [207, 46] width 4 height 4
radio input "true"
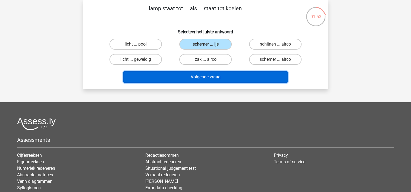
click at [189, 76] on button "Volgende vraag" at bounding box center [205, 76] width 164 height 11
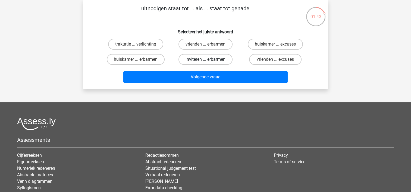
click at [197, 59] on label "inviteren ... erbarmen" at bounding box center [205, 59] width 54 height 11
click at [205, 59] on input "inviteren ... erbarmen" at bounding box center [207, 61] width 4 height 4
radio input "true"
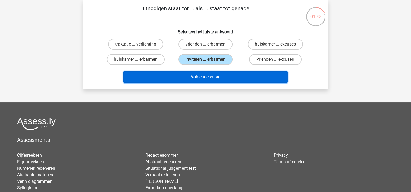
click at [199, 71] on button "Volgende vraag" at bounding box center [205, 76] width 164 height 11
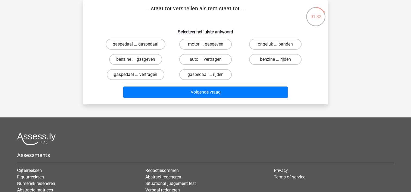
click at [138, 74] on label "gaspedaal ... vertragen" at bounding box center [136, 74] width 58 height 11
click at [138, 75] on input "gaspedaal ... vertragen" at bounding box center [138, 77] width 4 height 4
radio input "true"
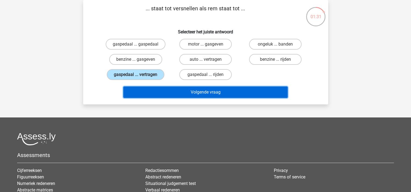
click at [164, 87] on button "Volgende vraag" at bounding box center [205, 92] width 164 height 11
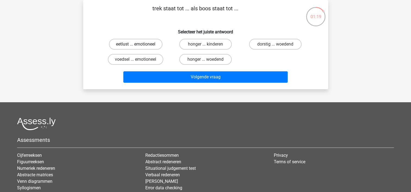
click at [131, 47] on label "eetlust ... emotioneel" at bounding box center [135, 44] width 53 height 11
click at [136, 47] on input "eetlust ... emotioneel" at bounding box center [138, 46] width 4 height 4
radio input "true"
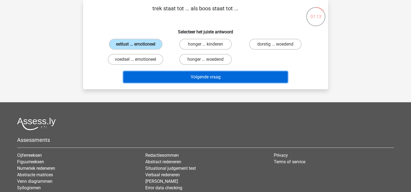
click at [175, 76] on button "Volgende vraag" at bounding box center [205, 76] width 164 height 11
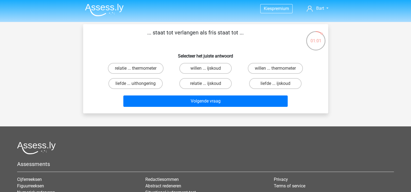
scroll to position [0, 0]
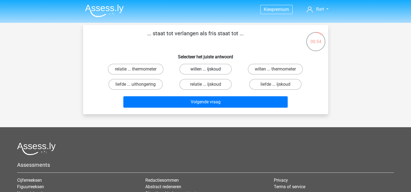
click at [188, 68] on label "willen ... ijskoud" at bounding box center [205, 69] width 52 height 11
click at [205, 69] on input "willen ... ijskoud" at bounding box center [207, 71] width 4 height 4
radio input "true"
click at [274, 68] on label "willen ... thermometer" at bounding box center [275, 69] width 55 height 11
click at [275, 69] on input "willen ... thermometer" at bounding box center [277, 71] width 4 height 4
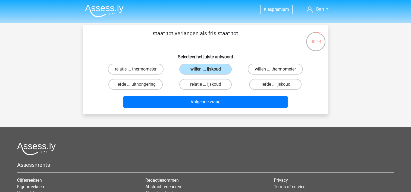
radio input "true"
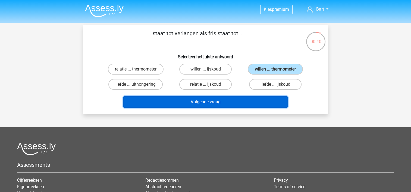
click at [205, 99] on button "Volgende vraag" at bounding box center [205, 101] width 164 height 11
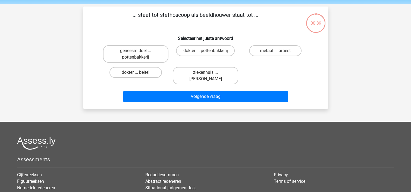
scroll to position [25, 0]
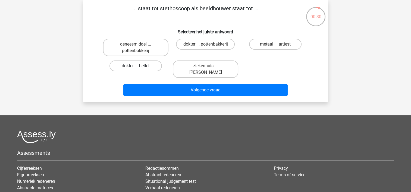
click at [140, 64] on label "dokter ... beitel" at bounding box center [135, 66] width 52 height 11
click at [139, 66] on input "dokter ... beitel" at bounding box center [138, 68] width 4 height 4
radio input "true"
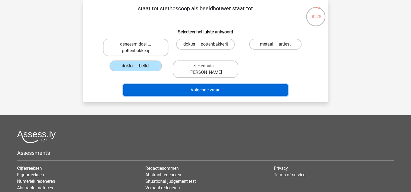
click at [192, 90] on button "Volgende vraag" at bounding box center [205, 89] width 164 height 11
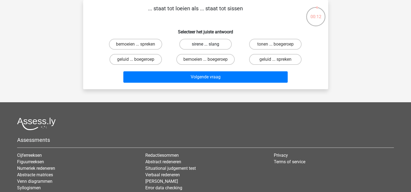
click at [190, 46] on label "sirene ... slang" at bounding box center [205, 44] width 52 height 11
click at [205, 46] on input "sirene ... slang" at bounding box center [207, 46] width 4 height 4
radio input "true"
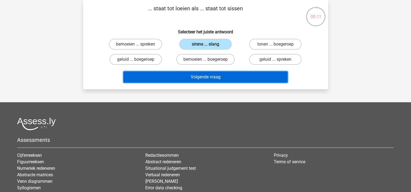
click at [189, 77] on button "Volgende vraag" at bounding box center [205, 76] width 164 height 11
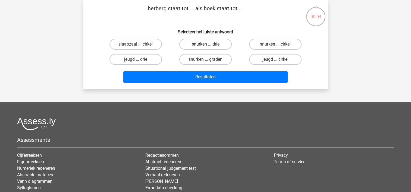
click at [199, 43] on label "snurken ... drie" at bounding box center [205, 44] width 52 height 11
click at [205, 44] on input "snurken ... drie" at bounding box center [207, 46] width 4 height 4
radio input "true"
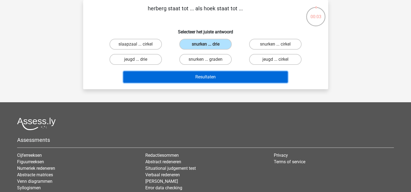
click at [205, 76] on button "Resultaten" at bounding box center [205, 76] width 164 height 11
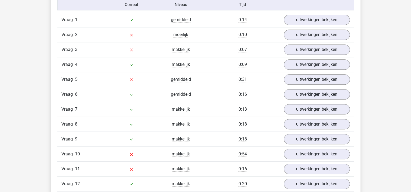
scroll to position [460, 0]
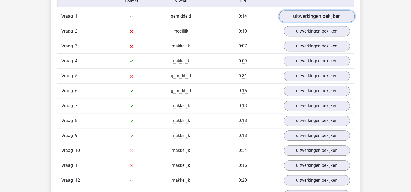
click at [306, 19] on link "uitwerkingen bekijken" at bounding box center [317, 16] width 76 height 12
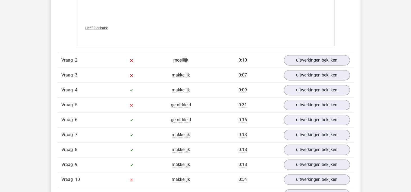
scroll to position [718, 0]
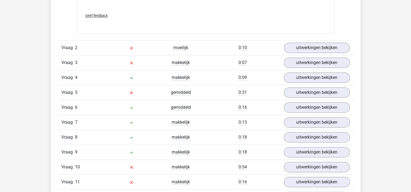
click at [312, 53] on div "Vraag 2 moeilijk 0:10 uitwerkingen bekijken" at bounding box center [205, 47] width 297 height 15
click at [307, 49] on link "uitwerkingen bekijken" at bounding box center [317, 48] width 76 height 12
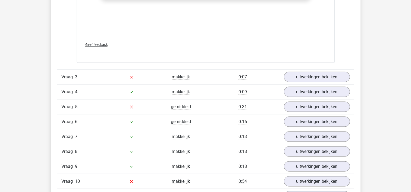
scroll to position [977, 0]
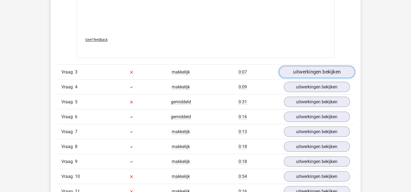
click at [313, 71] on link "uitwerkingen bekijken" at bounding box center [317, 72] width 76 height 12
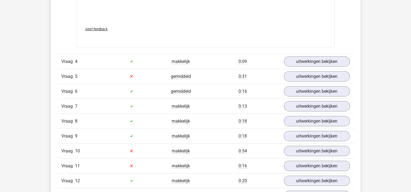
scroll to position [1274, 0]
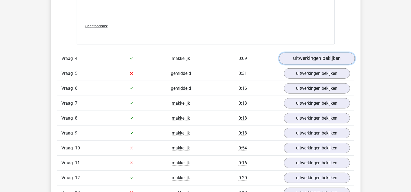
click at [293, 60] on link "uitwerkingen bekijken" at bounding box center [317, 59] width 76 height 12
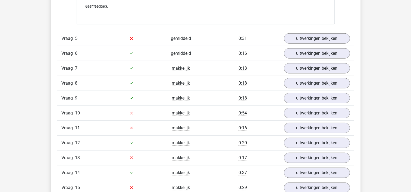
scroll to position [1602, 0]
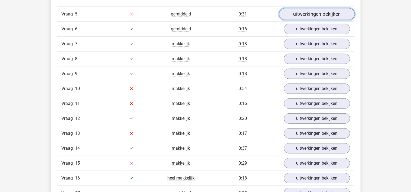
click at [293, 14] on link "uitwerkingen bekijken" at bounding box center [317, 14] width 76 height 12
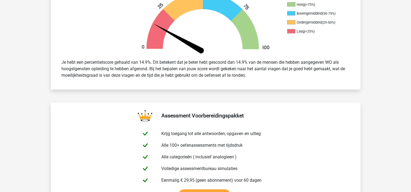
scroll to position [0, 0]
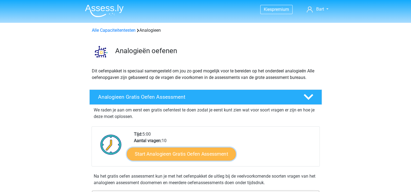
click at [198, 154] on link "Start Analogieen Gratis Oefen Assessment" at bounding box center [181, 153] width 109 height 13
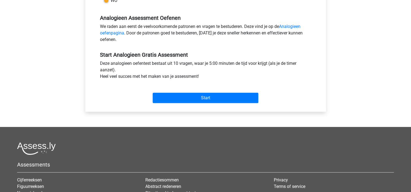
scroll to position [167, 0]
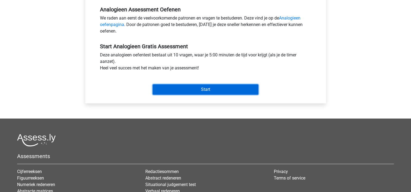
click at [217, 89] on input "Start" at bounding box center [206, 89] width 106 height 10
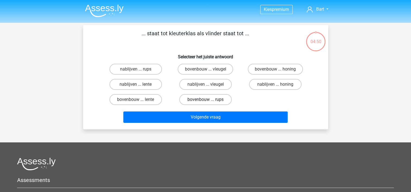
click at [204, 97] on label "bovenbouw ... rups" at bounding box center [205, 99] width 52 height 11
click at [205, 100] on input "bovenbouw ... rups" at bounding box center [207, 102] width 4 height 4
radio input "true"
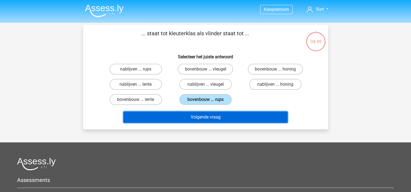
click at [203, 114] on button "Volgende vraag" at bounding box center [205, 117] width 164 height 11
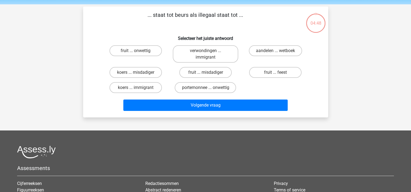
scroll to position [25, 0]
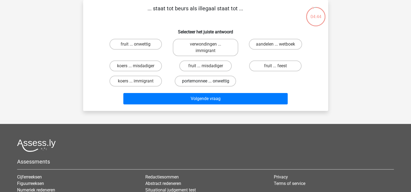
click at [201, 79] on label "portemonnee ... onwettig" at bounding box center [205, 81] width 61 height 11
click at [205, 81] on input "portemonnee ... onwettig" at bounding box center [207, 83] width 4 height 4
radio input "true"
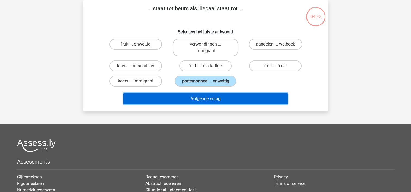
click at [191, 99] on button "Volgende vraag" at bounding box center [205, 98] width 164 height 11
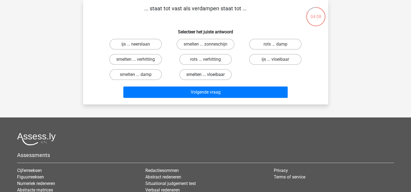
click at [193, 75] on label "smelten ... vloeibaar" at bounding box center [205, 74] width 52 height 11
click at [205, 75] on input "smelten ... vloeibaar" at bounding box center [207, 77] width 4 height 4
radio input "true"
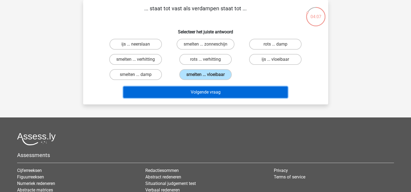
click at [197, 89] on button "Volgende vraag" at bounding box center [205, 92] width 164 height 11
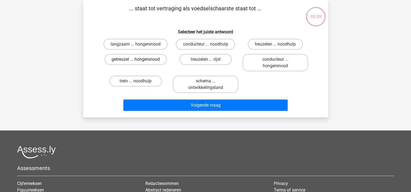
click at [150, 61] on label "getreuzel ... hongersnood" at bounding box center [136, 59] width 62 height 11
click at [139, 61] on input "getreuzel ... hongersnood" at bounding box center [138, 61] width 4 height 4
radio input "true"
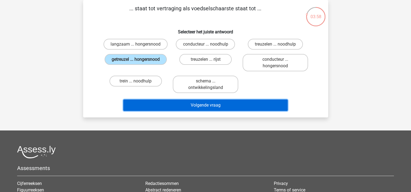
click at [165, 105] on button "Volgende vraag" at bounding box center [205, 105] width 164 height 11
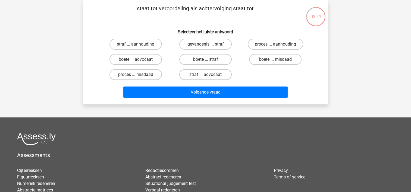
click at [263, 45] on label "proces ... aanhouding" at bounding box center [275, 44] width 55 height 11
click at [275, 45] on input "proces ... aanhouding" at bounding box center [277, 46] width 4 height 4
radio input "true"
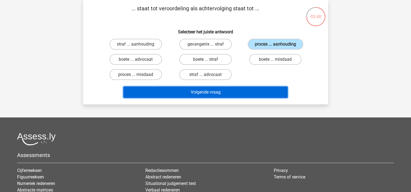
click at [207, 89] on button "Volgende vraag" at bounding box center [205, 92] width 164 height 11
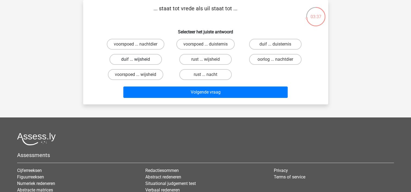
click at [144, 57] on label "duif ... wijsheid" at bounding box center [135, 59] width 52 height 11
click at [139, 59] on input "duif ... wijsheid" at bounding box center [138, 61] width 4 height 4
radio input "true"
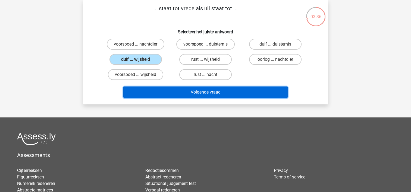
click at [182, 89] on button "Volgende vraag" at bounding box center [205, 92] width 164 height 11
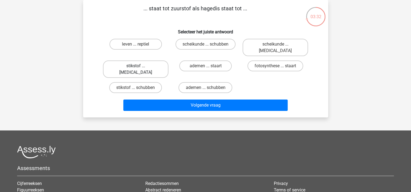
click at [140, 61] on label "stikstof ... [MEDICAL_DATA]" at bounding box center [135, 69] width 65 height 17
click at [139, 66] on input "stikstof ... [MEDICAL_DATA]" at bounding box center [138, 68] width 4 height 4
radio input "true"
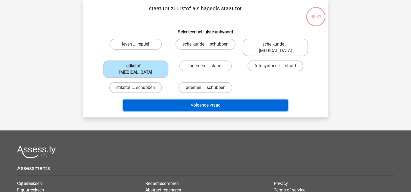
click at [180, 100] on button "Volgende vraag" at bounding box center [205, 105] width 164 height 11
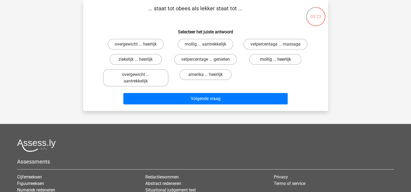
click at [264, 60] on label "mollig ... heerlijk" at bounding box center [275, 59] width 52 height 11
click at [275, 60] on input "mollig ... heerlijk" at bounding box center [277, 61] width 4 height 4
radio input "true"
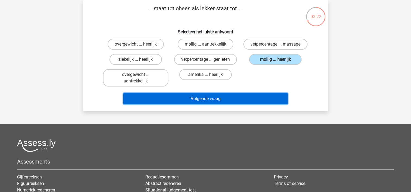
click at [209, 99] on button "Volgende vraag" at bounding box center [205, 98] width 164 height 11
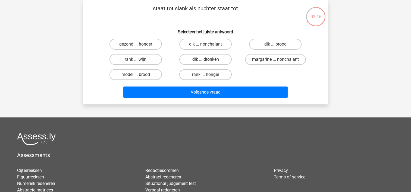
click at [198, 59] on label "dik ... dronken" at bounding box center [205, 59] width 52 height 11
click at [205, 59] on input "dik ... dronken" at bounding box center [207, 61] width 4 height 4
radio input "true"
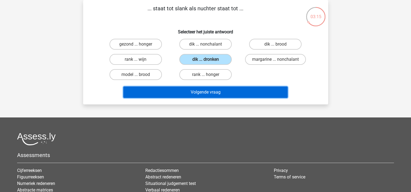
click at [194, 90] on button "Volgende vraag" at bounding box center [205, 92] width 164 height 11
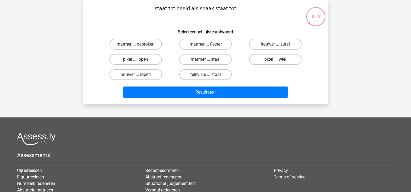
click at [267, 57] on label "pixel ... wiel" at bounding box center [275, 59] width 52 height 11
click at [275, 59] on input "pixel ... wiel" at bounding box center [277, 61] width 4 height 4
radio input "true"
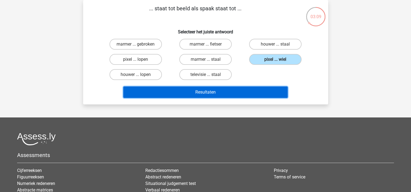
click at [207, 97] on button "Resultaten" at bounding box center [205, 92] width 164 height 11
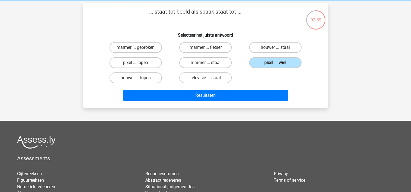
scroll to position [0, 0]
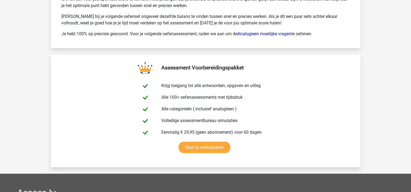
scroll to position [1002, 0]
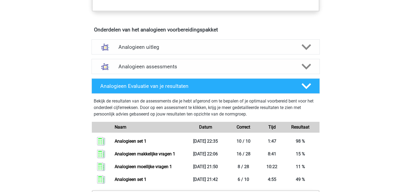
scroll to position [278, 0]
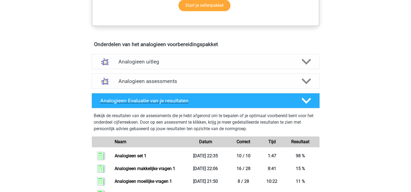
click at [283, 98] on h4 "Analogieen Evaluatie van je resultaten" at bounding box center [196, 101] width 193 height 6
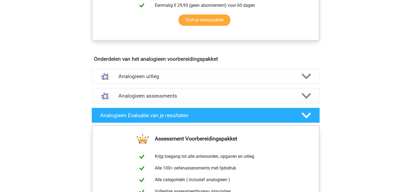
scroll to position [265, 0]
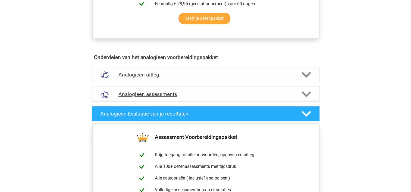
click at [286, 94] on h4 "Analogieen assessments" at bounding box center [205, 94] width 174 height 6
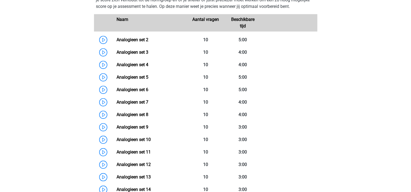
scroll to position [375, 0]
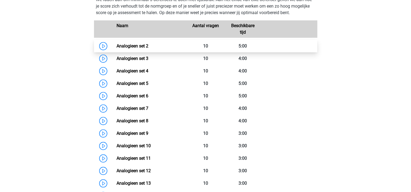
click at [131, 45] on link "Analogieen set 2" at bounding box center [132, 45] width 32 height 5
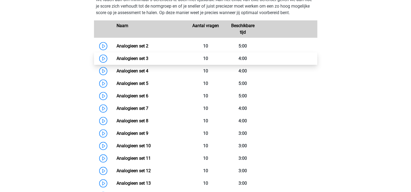
click at [120, 56] on link "Analogieen set 3" at bounding box center [132, 58] width 32 height 5
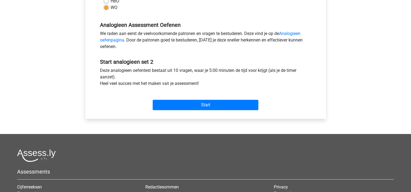
scroll to position [154, 0]
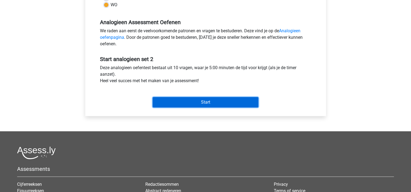
click at [194, 101] on input "Start" at bounding box center [206, 102] width 106 height 10
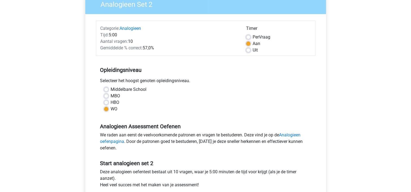
scroll to position [33, 0]
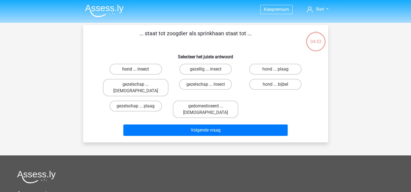
click at [146, 68] on label "hond ... insect" at bounding box center [135, 69] width 52 height 11
click at [139, 69] on input "hond ... insect" at bounding box center [138, 71] width 4 height 4
radio input "true"
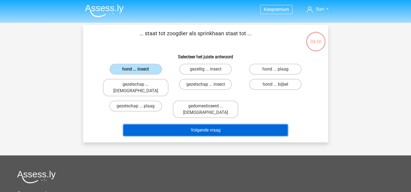
click at [212, 125] on button "Volgende vraag" at bounding box center [205, 130] width 164 height 11
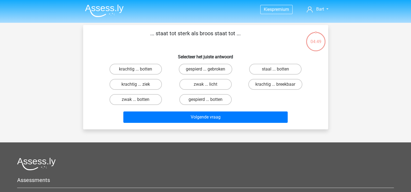
scroll to position [25, 0]
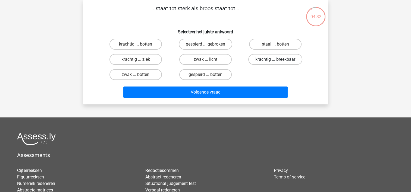
click at [262, 61] on label "krachtig ... breekbaar" at bounding box center [275, 59] width 54 height 11
click at [275, 61] on input "krachtig ... breekbaar" at bounding box center [277, 61] width 4 height 4
radio input "true"
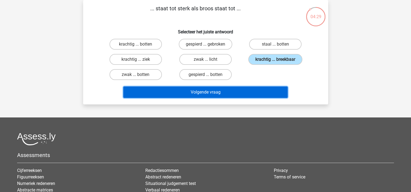
click at [232, 94] on button "Volgende vraag" at bounding box center [205, 92] width 164 height 11
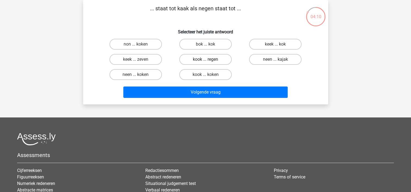
click at [193, 60] on label "kook ... regen" at bounding box center [205, 59] width 52 height 11
click at [205, 60] on input "kook ... regen" at bounding box center [207, 61] width 4 height 4
radio input "true"
click at [143, 60] on label "keek ... zeven" at bounding box center [135, 59] width 52 height 11
click at [139, 60] on input "keek ... zeven" at bounding box center [138, 61] width 4 height 4
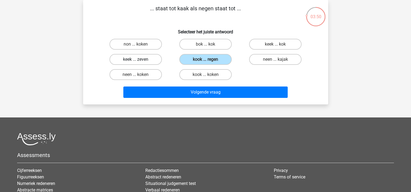
radio input "true"
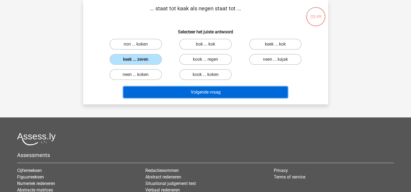
click at [187, 96] on button "Volgende vraag" at bounding box center [205, 92] width 164 height 11
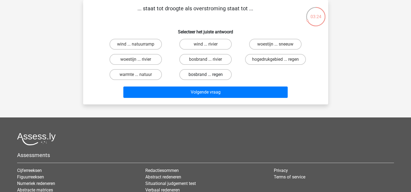
click at [203, 74] on label "bosbrand ... regen" at bounding box center [205, 74] width 52 height 11
click at [205, 75] on input "bosbrand ... regen" at bounding box center [207, 77] width 4 height 4
radio input "true"
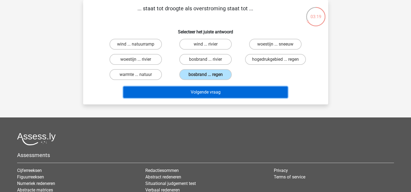
click at [193, 93] on button "Volgende vraag" at bounding box center [205, 92] width 164 height 11
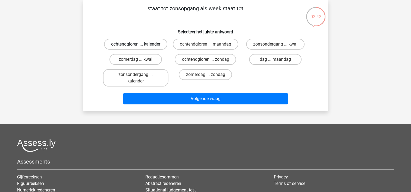
click at [144, 43] on label "ochtendgloren ... kalender" at bounding box center [135, 44] width 63 height 11
click at [139, 44] on input "ochtendgloren ... kalender" at bounding box center [138, 46] width 4 height 4
radio input "true"
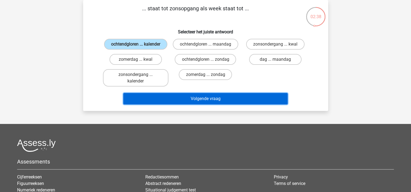
click at [182, 99] on button "Volgende vraag" at bounding box center [205, 98] width 164 height 11
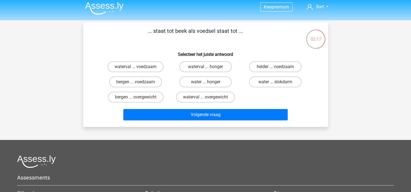
scroll to position [0, 0]
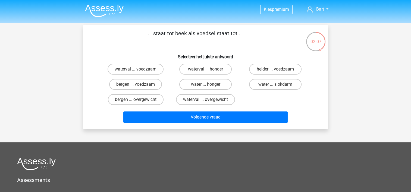
click at [206, 85] on input "water ... honger" at bounding box center [207, 86] width 4 height 4
radio input "true"
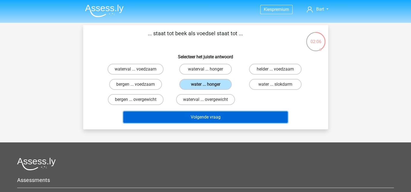
click at [197, 117] on button "Volgende vraag" at bounding box center [205, 117] width 164 height 11
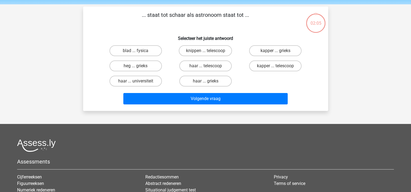
scroll to position [25, 0]
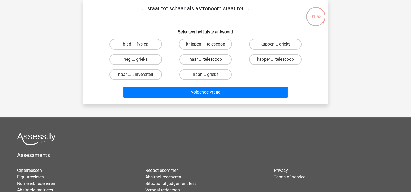
click at [219, 62] on label "haar ... telescoop" at bounding box center [205, 59] width 52 height 11
click at [209, 62] on input "haar ... telescoop" at bounding box center [207, 61] width 4 height 4
radio input "true"
click at [265, 58] on label "kapper ... telescoop" at bounding box center [275, 59] width 52 height 11
click at [275, 59] on input "kapper ... telescoop" at bounding box center [277, 61] width 4 height 4
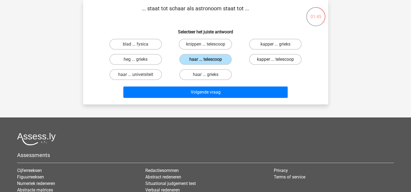
radio input "true"
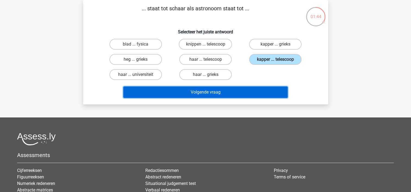
click at [222, 90] on button "Volgende vraag" at bounding box center [205, 92] width 164 height 11
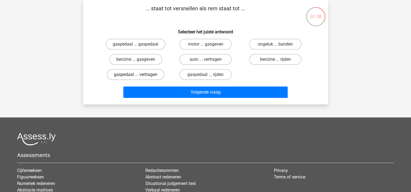
click at [143, 75] on label "gaspedaal ... vertragen" at bounding box center [136, 74] width 58 height 11
click at [139, 75] on input "gaspedaal ... vertragen" at bounding box center [138, 77] width 4 height 4
radio input "true"
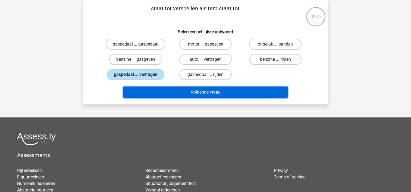
click at [174, 90] on button "Volgende vraag" at bounding box center [205, 92] width 164 height 11
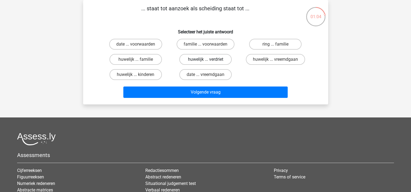
click at [199, 56] on label "huwelijk ... verdriet" at bounding box center [205, 59] width 52 height 11
click at [205, 59] on input "huwelijk ... verdriet" at bounding box center [207, 61] width 4 height 4
radio input "true"
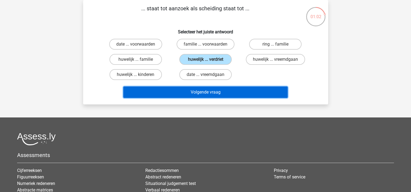
click at [194, 94] on button "Volgende vraag" at bounding box center [205, 92] width 164 height 11
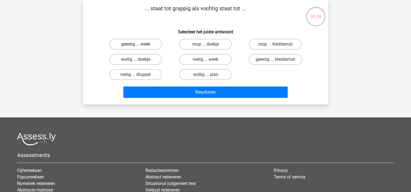
click at [150, 44] on label "geestig ... week" at bounding box center [135, 44] width 52 height 11
click at [139, 44] on input "geestig ... week" at bounding box center [138, 46] width 4 height 4
radio input "true"
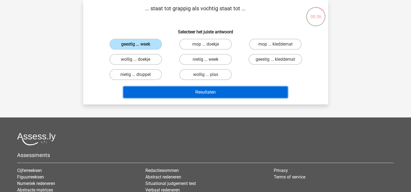
click at [179, 91] on button "Resultaten" at bounding box center [205, 92] width 164 height 11
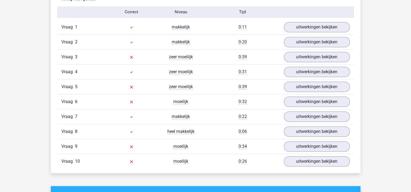
scroll to position [443, 0]
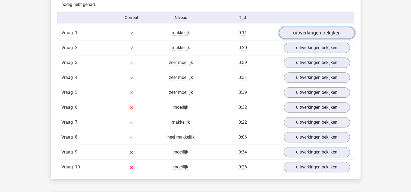
click at [321, 30] on link "uitwerkingen bekijken" at bounding box center [317, 33] width 76 height 12
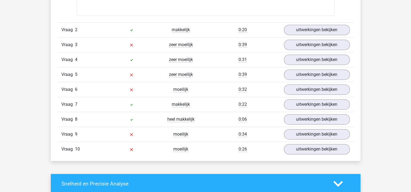
scroll to position [752, 0]
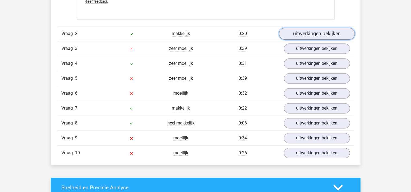
click at [311, 34] on link "uitwerkingen bekijken" at bounding box center [317, 34] width 76 height 12
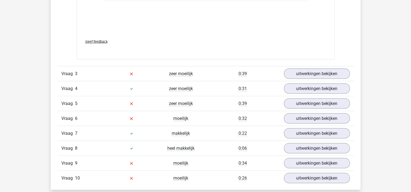
scroll to position [1036, 0]
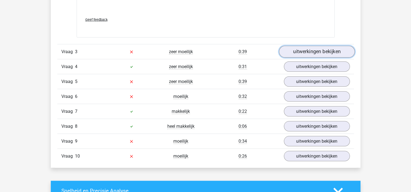
click at [306, 50] on link "uitwerkingen bekijken" at bounding box center [317, 52] width 76 height 12
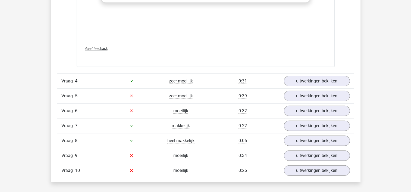
scroll to position [1312, 0]
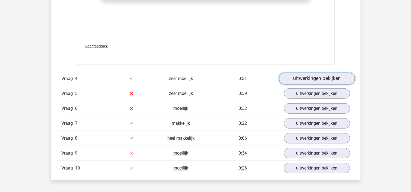
click at [319, 81] on link "uitwerkingen bekijken" at bounding box center [317, 79] width 76 height 12
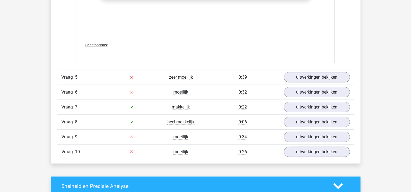
scroll to position [1626, 0]
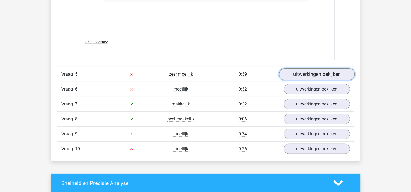
click at [326, 77] on link "uitwerkingen bekijken" at bounding box center [317, 74] width 76 height 12
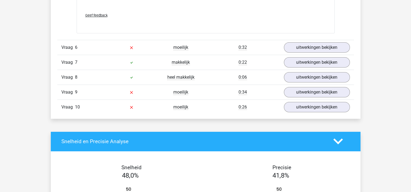
scroll to position [1946, 0]
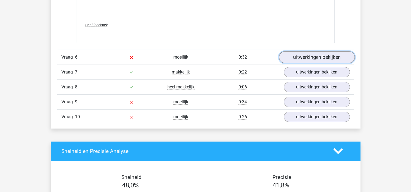
click at [323, 54] on link "uitwerkingen bekijken" at bounding box center [317, 57] width 76 height 12
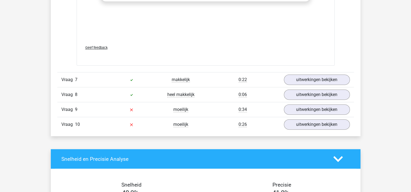
scroll to position [2230, 0]
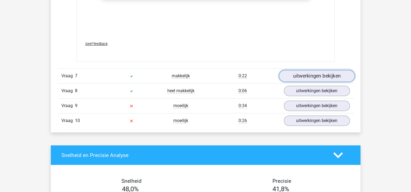
click at [325, 72] on link "uitwerkingen bekijken" at bounding box center [317, 76] width 76 height 12
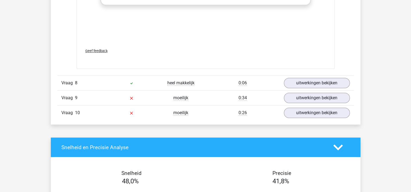
scroll to position [2534, 0]
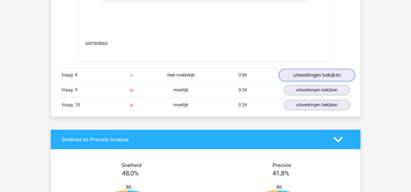
click at [322, 72] on link "uitwerkingen bekijken" at bounding box center [317, 76] width 76 height 12
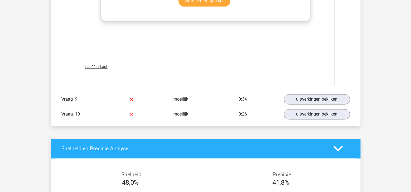
scroll to position [2817, 0]
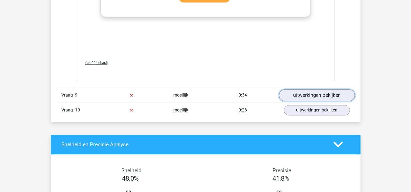
click at [319, 93] on link "uitwerkingen bekijken" at bounding box center [317, 95] width 76 height 12
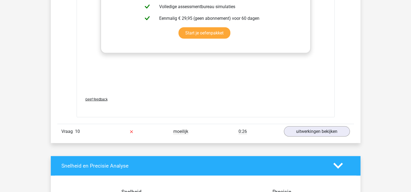
scroll to position [3120, 0]
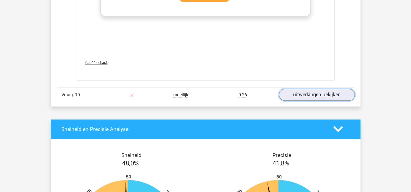
click at [317, 92] on link "uitwerkingen bekijken" at bounding box center [317, 95] width 76 height 12
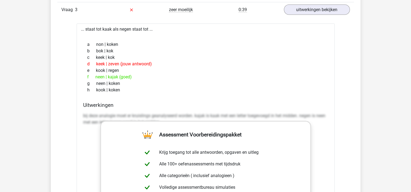
scroll to position [0, 0]
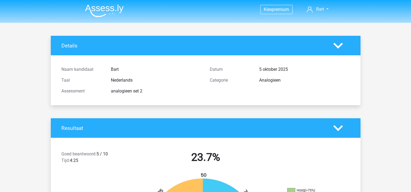
click at [96, 7] on img at bounding box center [104, 10] width 39 height 13
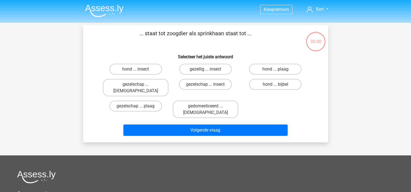
scroll to position [25, 0]
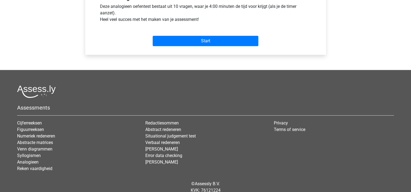
scroll to position [227, 0]
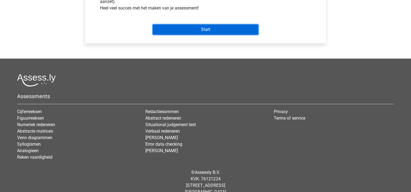
click at [176, 29] on input "Start" at bounding box center [206, 29] width 106 height 10
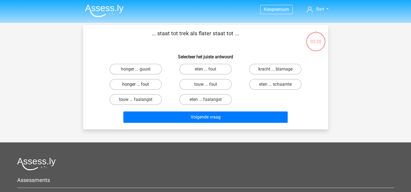
click at [150, 84] on label "honger ... fout" at bounding box center [135, 84] width 52 height 11
click at [139, 84] on input "honger ... fout" at bounding box center [138, 86] width 4 height 4
radio input "true"
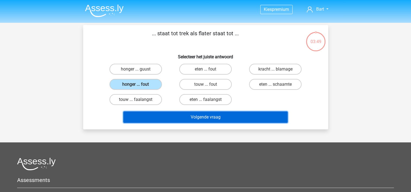
click at [238, 119] on button "Volgende vraag" at bounding box center [205, 117] width 164 height 11
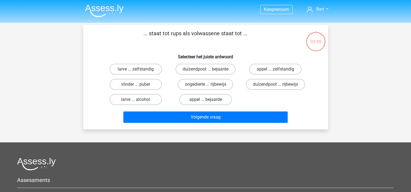
scroll to position [25, 0]
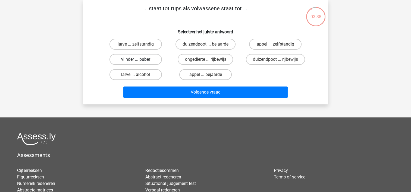
click at [143, 58] on label "vlinder ... puber" at bounding box center [135, 59] width 52 height 11
click at [139, 59] on input "vlinder ... puber" at bounding box center [138, 61] width 4 height 4
radio input "true"
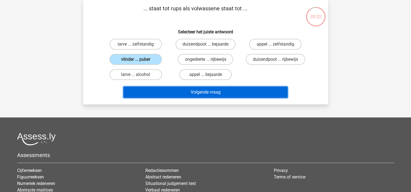
click at [223, 90] on button "Volgende vraag" at bounding box center [205, 92] width 164 height 11
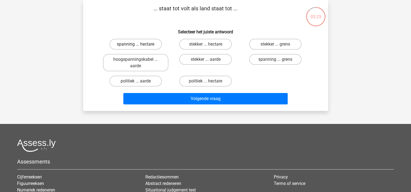
click at [136, 44] on label "spanning ... hectare" at bounding box center [135, 44] width 52 height 11
click at [136, 44] on input "spanning ... hectare" at bounding box center [138, 46] width 4 height 4
radio input "true"
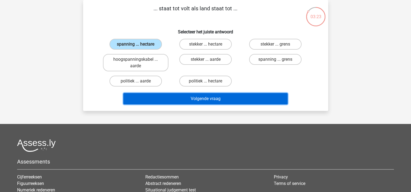
click at [207, 94] on button "Volgende vraag" at bounding box center [205, 98] width 164 height 11
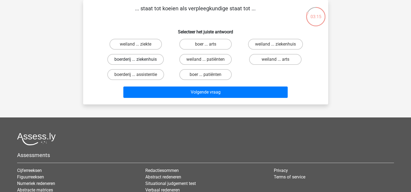
click at [150, 58] on label "boerderij ... ziekenhuis" at bounding box center [135, 59] width 56 height 11
click at [139, 59] on input "boerderij ... ziekenhuis" at bounding box center [138, 61] width 4 height 4
radio input "true"
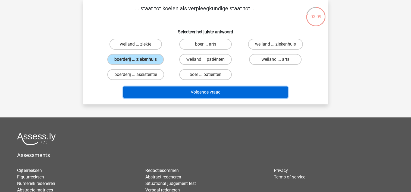
click at [214, 89] on button "Volgende vraag" at bounding box center [205, 92] width 164 height 11
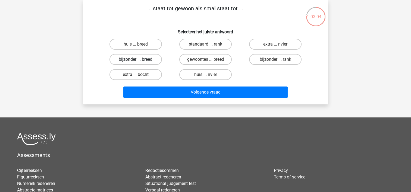
click at [136, 59] on label "bijzonder ... breed" at bounding box center [135, 59] width 52 height 11
click at [136, 59] on input "bijzonder ... breed" at bounding box center [138, 61] width 4 height 4
radio input "true"
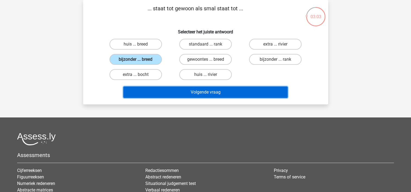
click at [204, 93] on button "Volgende vraag" at bounding box center [205, 92] width 164 height 11
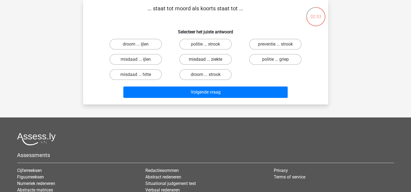
click at [215, 56] on label "misdaad ... ziekte" at bounding box center [205, 59] width 52 height 11
click at [209, 59] on input "misdaad ... ziekte" at bounding box center [207, 61] width 4 height 4
radio input "true"
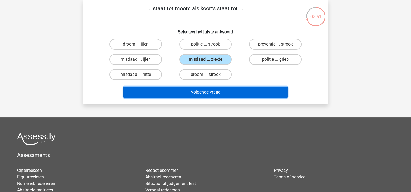
click at [224, 93] on button "Volgende vraag" at bounding box center [205, 92] width 164 height 11
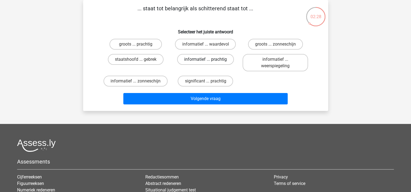
click at [209, 60] on label "informatief ... prachtig" at bounding box center [205, 59] width 57 height 11
click at [209, 60] on input "informatief ... prachtig" at bounding box center [207, 61] width 4 height 4
radio input "true"
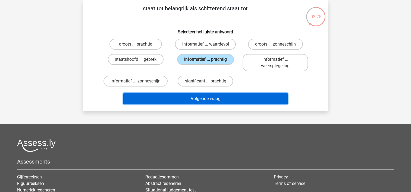
click at [200, 97] on button "Volgende vraag" at bounding box center [205, 98] width 164 height 11
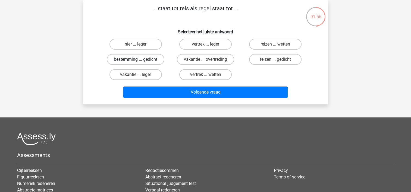
click at [143, 60] on label "bestemming ... gedicht" at bounding box center [136, 59] width 58 height 11
click at [139, 60] on input "bestemming ... gedicht" at bounding box center [138, 61] width 4 height 4
radio input "true"
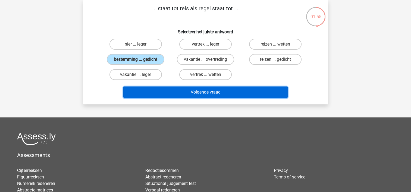
click at [190, 95] on button "Volgende vraag" at bounding box center [205, 92] width 164 height 11
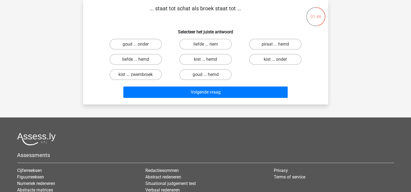
click at [190, 101] on div "... staat tot schat als broek staat tot ... Selecteer het juiste antwoord goud …" at bounding box center [205, 52] width 245 height 105
click at [193, 45] on label "liefde ... riem" at bounding box center [205, 44] width 52 height 11
click at [205, 45] on input "liefde ... riem" at bounding box center [207, 46] width 4 height 4
radio input "true"
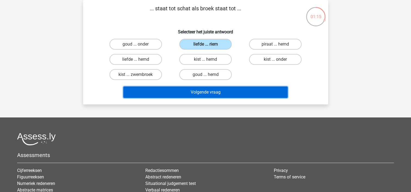
click at [201, 92] on button "Volgende vraag" at bounding box center [205, 92] width 164 height 11
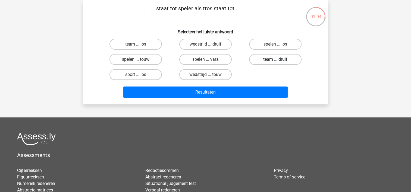
click at [252, 58] on label "team ... druif" at bounding box center [275, 59] width 52 height 11
click at [275, 59] on input "team ... druif" at bounding box center [277, 61] width 4 height 4
radio input "true"
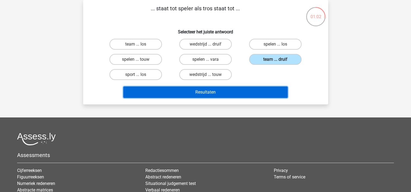
click at [233, 90] on button "Resultaten" at bounding box center [205, 92] width 164 height 11
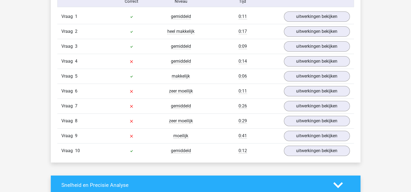
scroll to position [456, 0]
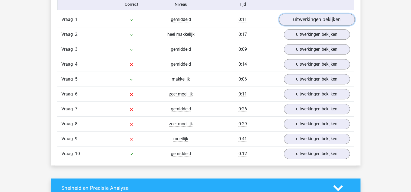
click at [309, 17] on link "uitwerkingen bekijken" at bounding box center [317, 20] width 76 height 12
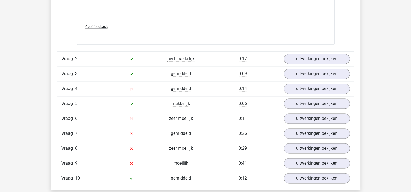
scroll to position [723, 0]
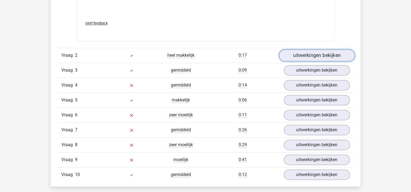
click at [305, 51] on link "uitwerkingen bekijken" at bounding box center [317, 55] width 76 height 12
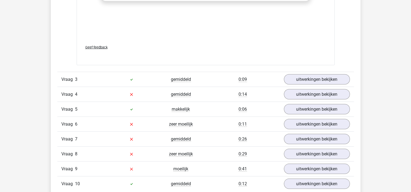
scroll to position [1017, 0]
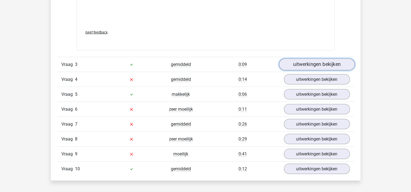
click at [304, 67] on link "uitwerkingen bekijken" at bounding box center [317, 64] width 76 height 12
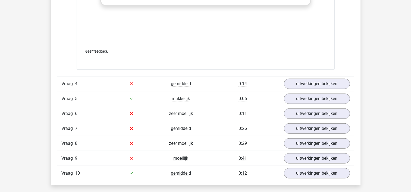
scroll to position [1311, 0]
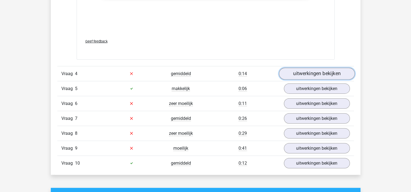
click at [298, 74] on link "uitwerkingen bekijken" at bounding box center [317, 74] width 76 height 12
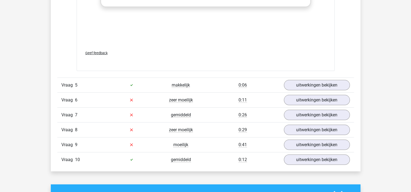
scroll to position [1608, 0]
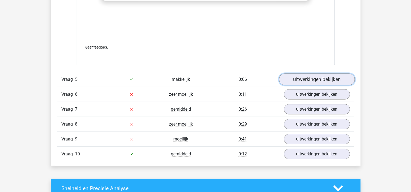
click at [310, 77] on link "uitwerkingen bekijken" at bounding box center [317, 80] width 76 height 12
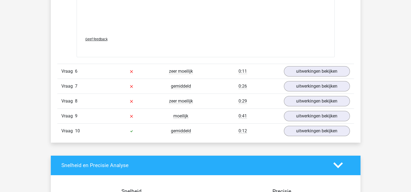
scroll to position [1928, 0]
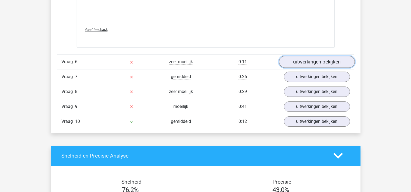
click at [311, 60] on link "uitwerkingen bekijken" at bounding box center [317, 62] width 76 height 12
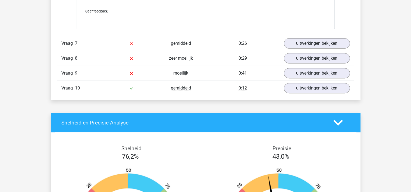
scroll to position [2253, 0]
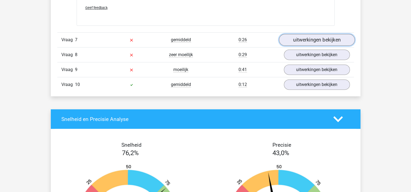
click at [303, 35] on link "uitwerkingen bekijken" at bounding box center [317, 40] width 76 height 12
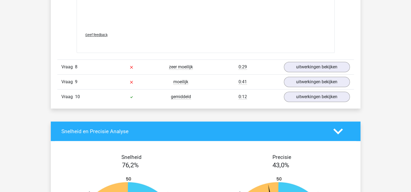
scroll to position [2541, 0]
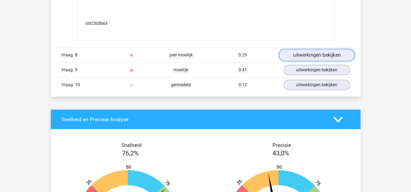
click at [297, 54] on link "uitwerkingen bekijken" at bounding box center [317, 55] width 76 height 12
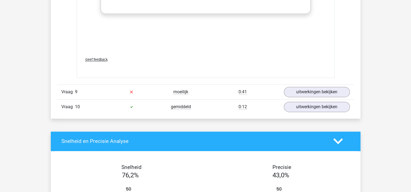
scroll to position [2828, 0]
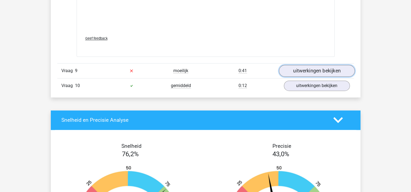
click at [317, 71] on link "uitwerkingen bekijken" at bounding box center [317, 71] width 76 height 12
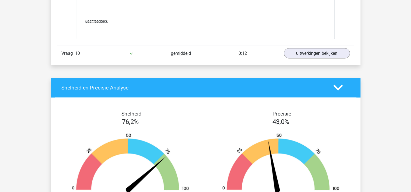
scroll to position [3153, 0]
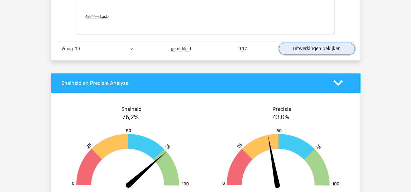
click at [332, 48] on link "uitwerkingen bekijken" at bounding box center [317, 49] width 76 height 12
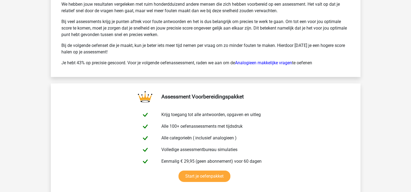
scroll to position [3670, 0]
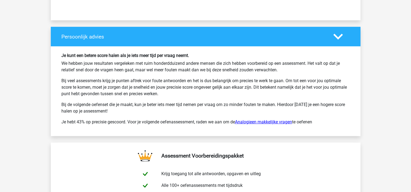
click at [285, 119] on link "Analogieen makkelijke vragen" at bounding box center [263, 121] width 57 height 5
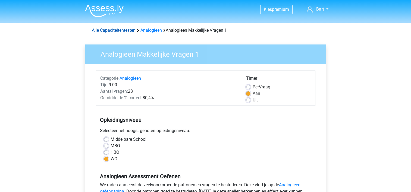
click at [115, 30] on link "Alle Capaciteitentesten" at bounding box center [114, 30] width 44 height 5
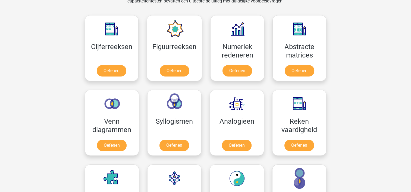
scroll to position [230, 0]
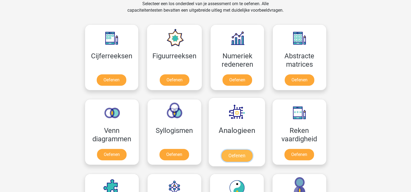
click at [236, 152] on link "Oefenen" at bounding box center [236, 156] width 31 height 12
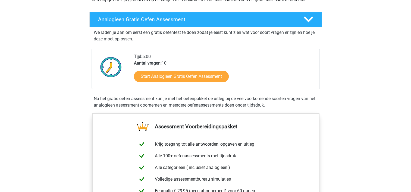
scroll to position [75, 0]
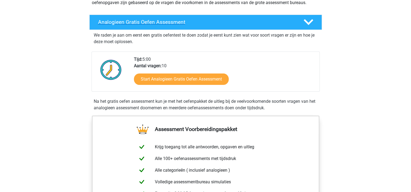
click at [305, 26] on icon at bounding box center [309, 22] width 10 height 10
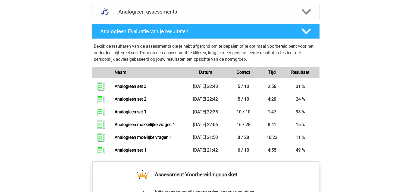
scroll to position [260, 0]
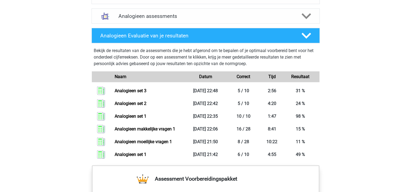
click at [197, 48] on p "Bekijk de resultaten van de assessments die je hebt afgerond om te bepalen of j…" at bounding box center [206, 58] width 224 height 20
click at [201, 10] on div "Analogieen assessments" at bounding box center [206, 15] width 228 height 15
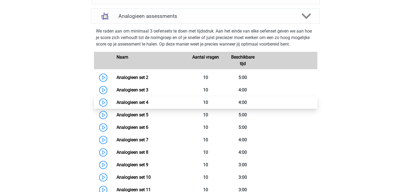
click at [116, 102] on link "Analogieen set 4" at bounding box center [132, 102] width 32 height 5
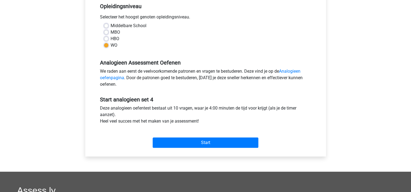
scroll to position [118, 0]
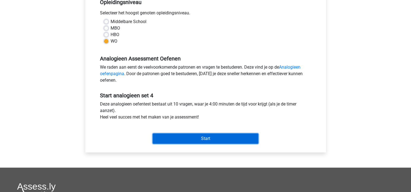
click at [227, 137] on input "Start" at bounding box center [206, 139] width 106 height 10
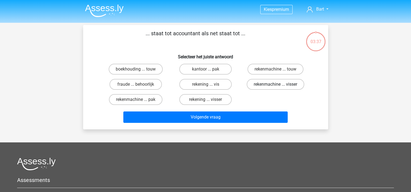
click at [259, 84] on label "rekenmachine ... visser" at bounding box center [276, 84] width 58 height 11
click at [275, 84] on input "rekenmachine ... visser" at bounding box center [277, 86] width 4 height 4
radio input "true"
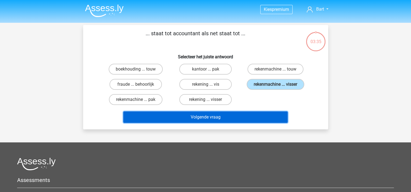
click at [224, 118] on button "Volgende vraag" at bounding box center [205, 117] width 164 height 11
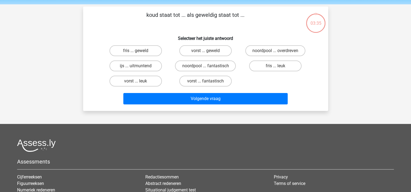
scroll to position [25, 0]
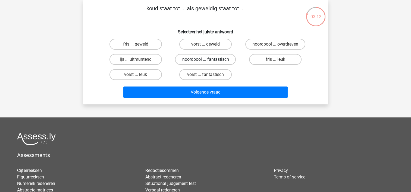
click at [213, 61] on label "noordpool ... fantastisch" at bounding box center [205, 59] width 61 height 11
click at [209, 61] on input "noordpool ... fantastisch" at bounding box center [207, 61] width 4 height 4
radio input "true"
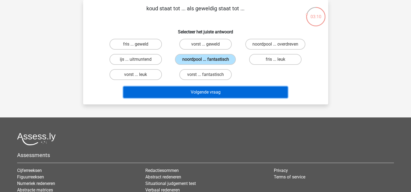
click at [197, 90] on button "Volgende vraag" at bounding box center [205, 92] width 164 height 11
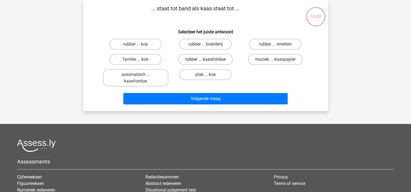
click at [212, 58] on label "rubber ... kaasfondue" at bounding box center [205, 59] width 55 height 11
click at [209, 59] on input "rubber ... kaasfondue" at bounding box center [207, 61] width 4 height 4
radio input "true"
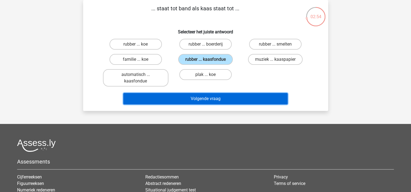
click at [205, 94] on button "Volgende vraag" at bounding box center [205, 98] width 164 height 11
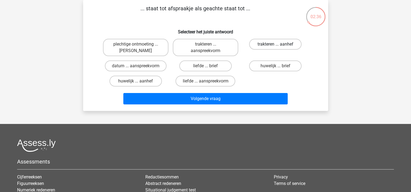
click at [264, 44] on label "trakteren ... aanhef" at bounding box center [275, 44] width 52 height 11
click at [275, 44] on input "trakteren ... aanhef" at bounding box center [277, 46] width 4 height 4
radio input "true"
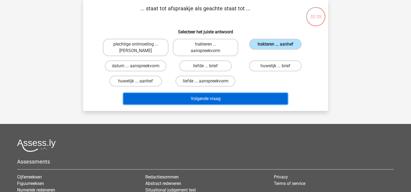
click at [224, 99] on button "Volgende vraag" at bounding box center [205, 98] width 164 height 11
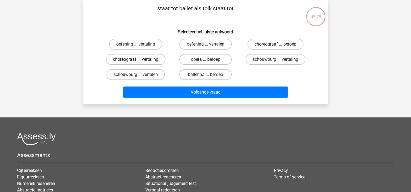
click at [156, 60] on label "choreograaf ... vertaling" at bounding box center [135, 59] width 59 height 11
click at [139, 60] on input "choreograaf ... vertaling" at bounding box center [138, 61] width 4 height 4
radio input "true"
click at [202, 74] on label "ballerina ... beroep" at bounding box center [205, 74] width 52 height 11
click at [205, 75] on input "ballerina ... beroep" at bounding box center [207, 77] width 4 height 4
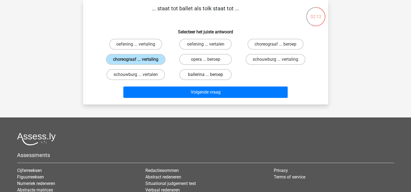
radio input "true"
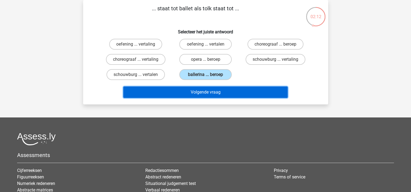
click at [208, 88] on button "Volgende vraag" at bounding box center [205, 92] width 164 height 11
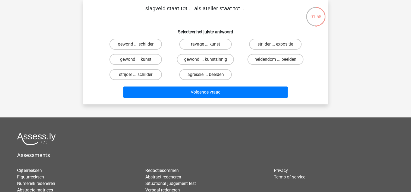
click at [138, 75] on input "strijder ... schilder" at bounding box center [138, 77] width 4 height 4
radio input "true"
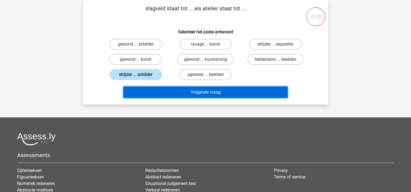
click at [193, 90] on button "Volgende vraag" at bounding box center [205, 92] width 164 height 11
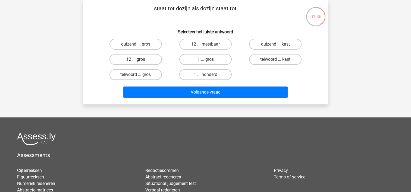
click at [151, 59] on label "12 ... gros" at bounding box center [135, 59] width 52 height 11
click at [139, 59] on input "12 ... gros" at bounding box center [138, 61] width 4 height 4
radio input "true"
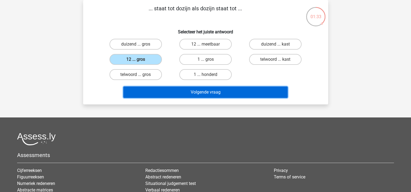
click at [227, 91] on button "Volgende vraag" at bounding box center [205, 92] width 164 height 11
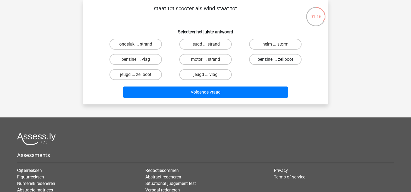
click at [264, 59] on label "benzine ... zeilboot" at bounding box center [275, 59] width 52 height 11
click at [275, 59] on input "benzine ... zeilboot" at bounding box center [277, 61] width 4 height 4
radio input "true"
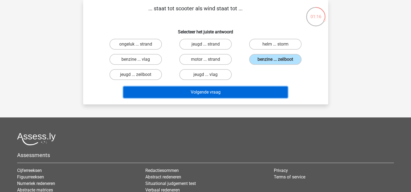
click at [237, 87] on button "Volgende vraag" at bounding box center [205, 92] width 164 height 11
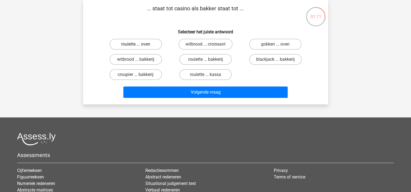
click at [137, 42] on label "roulette ... oven" at bounding box center [135, 44] width 52 height 11
click at [137, 44] on input "roulette ... oven" at bounding box center [138, 46] width 4 height 4
radio input "true"
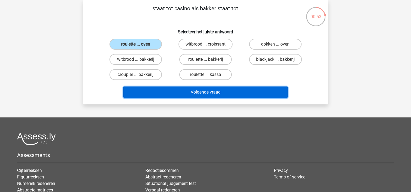
click at [173, 88] on button "Volgende vraag" at bounding box center [205, 92] width 164 height 11
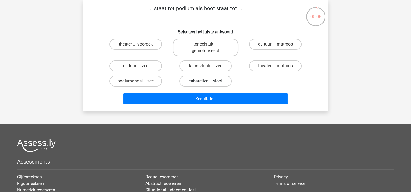
click at [211, 81] on label "cabaretier ... vloot" at bounding box center [205, 81] width 52 height 11
click at [209, 81] on input "cabaretier ... vloot" at bounding box center [207, 83] width 4 height 4
radio input "true"
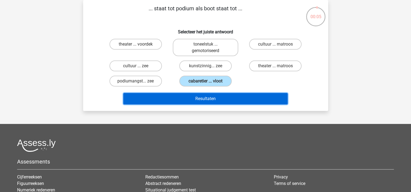
click at [207, 94] on button "Resultaten" at bounding box center [205, 98] width 164 height 11
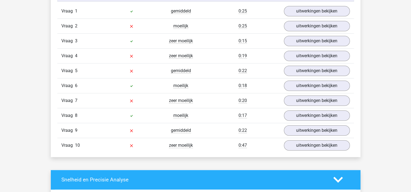
scroll to position [456, 0]
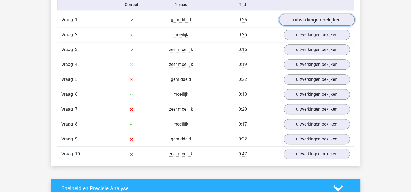
click at [327, 17] on link "uitwerkingen bekijken" at bounding box center [317, 20] width 76 height 12
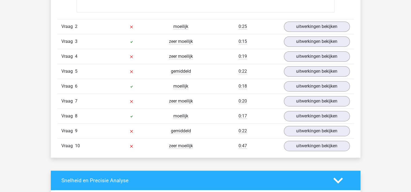
scroll to position [747, 0]
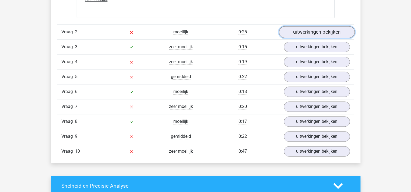
click at [310, 30] on link "uitwerkingen bekijken" at bounding box center [317, 32] width 76 height 12
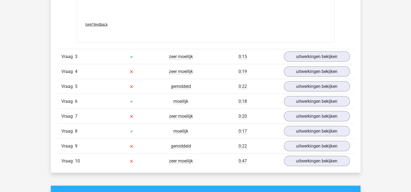
scroll to position [1029, 0]
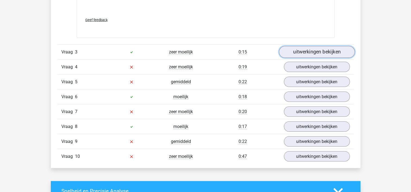
click at [322, 52] on link "uitwerkingen bekijken" at bounding box center [317, 52] width 76 height 12
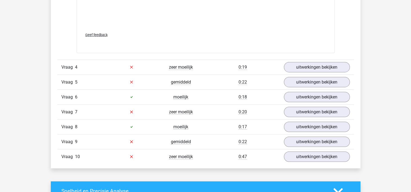
scroll to position [1331, 0]
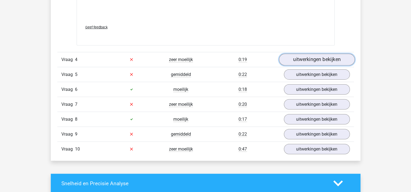
click at [318, 61] on link "uitwerkingen bekijken" at bounding box center [317, 60] width 76 height 12
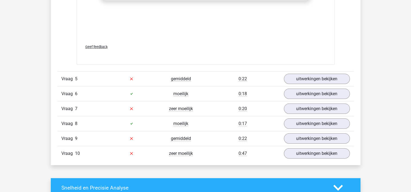
scroll to position [1644, 0]
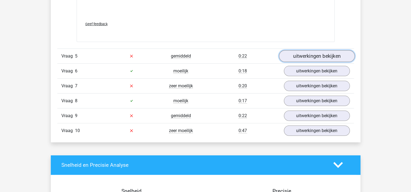
click at [313, 54] on link "uitwerkingen bekijken" at bounding box center [317, 56] width 76 height 12
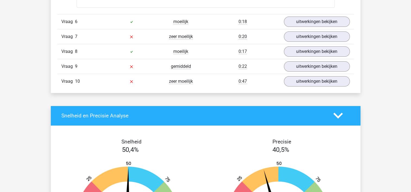
scroll to position [1966, 0]
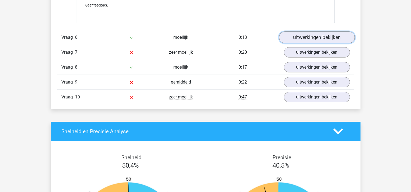
click at [310, 38] on link "uitwerkingen bekijken" at bounding box center [317, 37] width 76 height 12
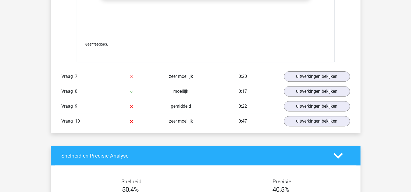
scroll to position [2243, 0]
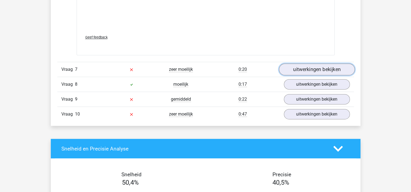
click at [323, 68] on link "uitwerkingen bekijken" at bounding box center [317, 70] width 76 height 12
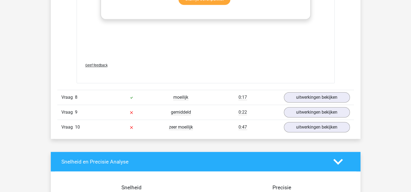
scroll to position [2532, 0]
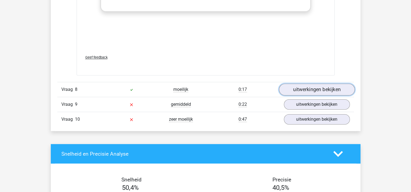
click at [329, 87] on link "uitwerkingen bekijken" at bounding box center [317, 90] width 76 height 12
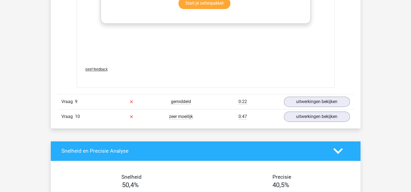
scroll to position [2827, 0]
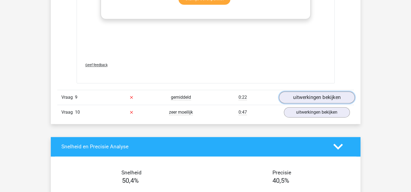
click at [333, 94] on link "uitwerkingen bekijken" at bounding box center [317, 98] width 76 height 12
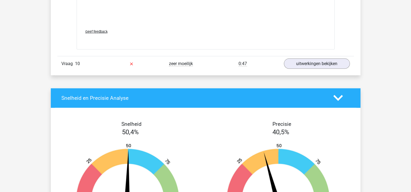
scroll to position [3164, 0]
click at [314, 61] on link "uitwerkingen bekijken" at bounding box center [317, 64] width 76 height 12
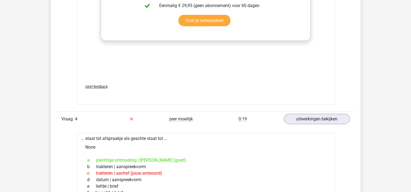
scroll to position [0, 0]
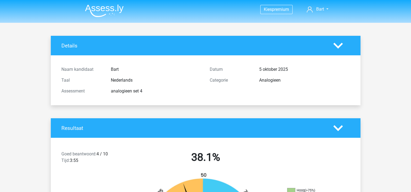
click at [104, 8] on img at bounding box center [104, 10] width 39 height 13
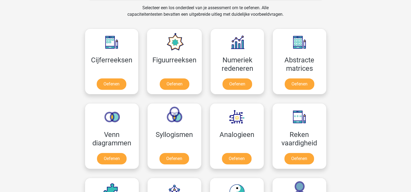
scroll to position [228, 0]
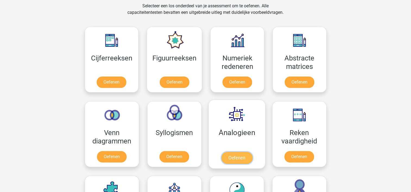
click at [236, 156] on link "Oefenen" at bounding box center [236, 158] width 31 height 12
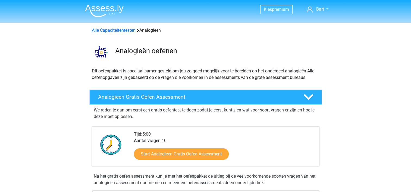
click at [197, 95] on h4 "Analogieen Gratis Oefen Assessment" at bounding box center [196, 97] width 197 height 6
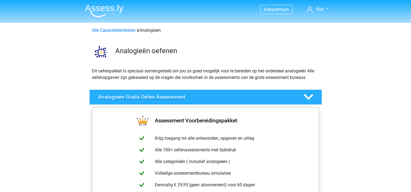
click at [260, 95] on h4 "Analogieen Gratis Oefen Assessment" at bounding box center [196, 97] width 197 height 6
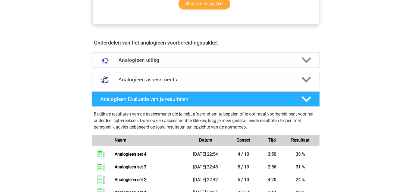
scroll to position [289, 0]
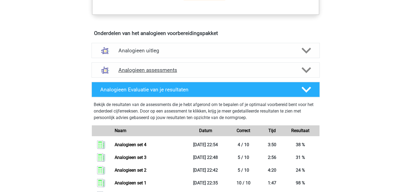
click at [187, 64] on div "Analogieen assessments" at bounding box center [206, 69] width 228 height 15
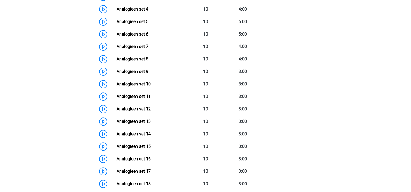
scroll to position [436, 0]
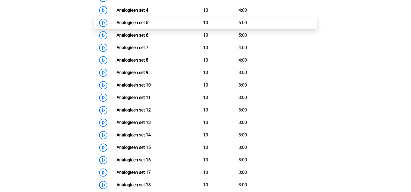
click at [136, 20] on link "Analogieen set 5" at bounding box center [132, 22] width 32 height 5
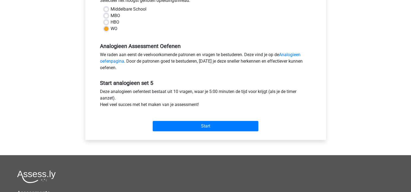
scroll to position [133, 0]
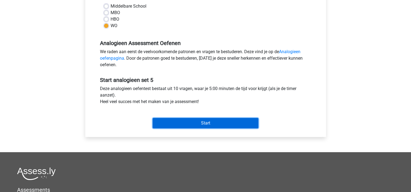
click at [202, 124] on input "Start" at bounding box center [206, 123] width 106 height 10
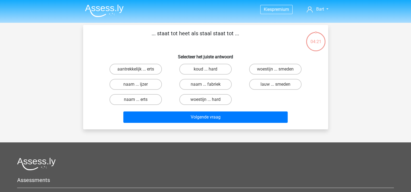
click at [207, 100] on input "woestijn ... hard" at bounding box center [207, 102] width 4 height 4
radio input "true"
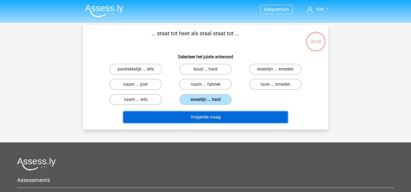
click at [199, 121] on button "Volgende vraag" at bounding box center [205, 117] width 164 height 11
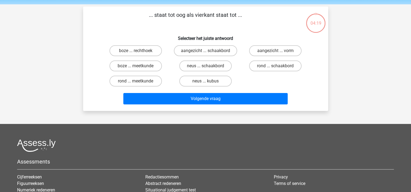
scroll to position [25, 0]
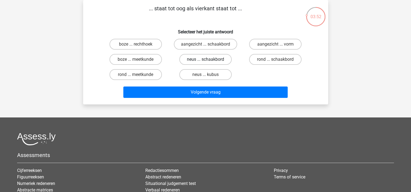
click at [202, 57] on label "neus ... schaakbord" at bounding box center [205, 59] width 52 height 11
click at [205, 59] on input "neus ... schaakbord" at bounding box center [207, 61] width 4 height 4
radio input "true"
click at [198, 77] on label "neus ... kubus" at bounding box center [205, 74] width 52 height 11
click at [205, 77] on input "neus ... kubus" at bounding box center [207, 77] width 4 height 4
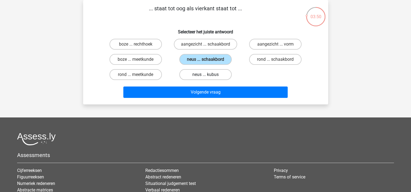
radio input "true"
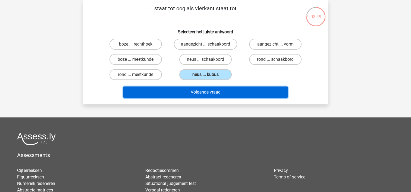
click at [200, 89] on button "Volgende vraag" at bounding box center [205, 92] width 164 height 11
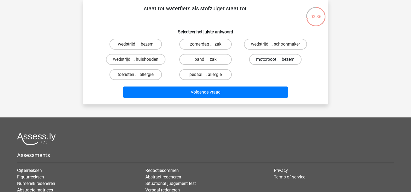
click at [265, 56] on label "motorboot ... bezem" at bounding box center [275, 59] width 52 height 11
click at [275, 59] on input "motorboot ... bezem" at bounding box center [277, 61] width 4 height 4
radio input "true"
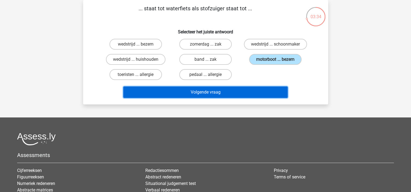
click at [243, 90] on button "Volgende vraag" at bounding box center [205, 92] width 164 height 11
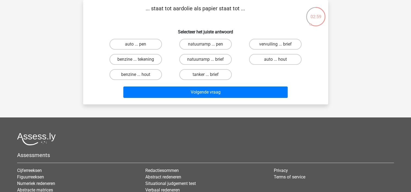
click at [136, 59] on input "benzine ... tekening" at bounding box center [138, 61] width 4 height 4
radio input "true"
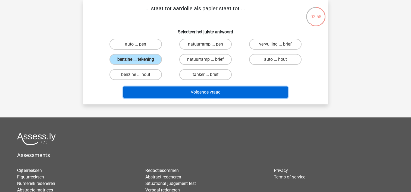
click at [190, 90] on button "Volgende vraag" at bounding box center [205, 92] width 164 height 11
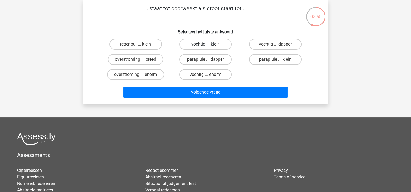
click at [191, 43] on label "vochtig ... klein" at bounding box center [205, 44] width 52 height 11
click at [205, 44] on input "vochtig ... klein" at bounding box center [207, 46] width 4 height 4
radio input "true"
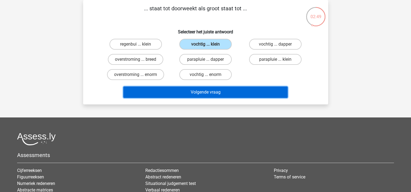
click at [189, 92] on button "Volgende vraag" at bounding box center [205, 92] width 164 height 11
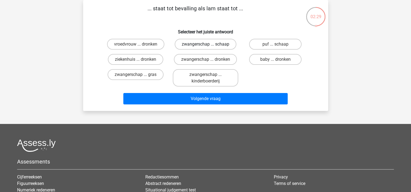
click at [202, 45] on label "zwangerschap ... schaap" at bounding box center [206, 44] width 62 height 11
click at [205, 45] on input "zwangerschap ... schaap" at bounding box center [207, 46] width 4 height 4
radio input "true"
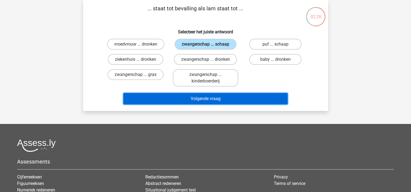
click at [219, 98] on button "Volgende vraag" at bounding box center [205, 98] width 164 height 11
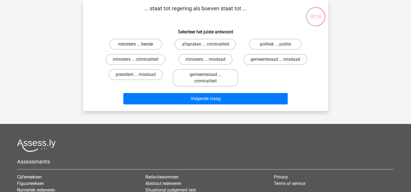
click at [143, 46] on label "ministers ... bende" at bounding box center [135, 44] width 52 height 11
click at [139, 46] on input "ministers ... bende" at bounding box center [138, 46] width 4 height 4
radio input "true"
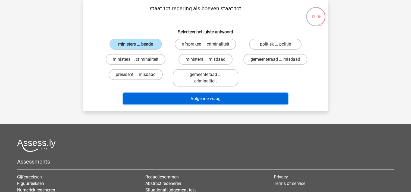
click at [197, 100] on button "Volgende vraag" at bounding box center [205, 98] width 164 height 11
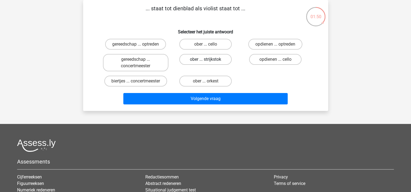
click at [203, 59] on label "ober ... strijkstok" at bounding box center [205, 59] width 52 height 11
click at [205, 59] on input "ober ... strijkstok" at bounding box center [207, 61] width 4 height 4
radio input "true"
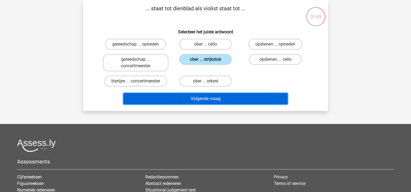
click at [195, 99] on button "Volgende vraag" at bounding box center [205, 98] width 164 height 11
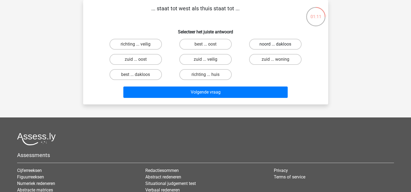
click at [275, 46] on label "noord ... dakloos" at bounding box center [275, 44] width 52 height 11
click at [275, 46] on input "noord ... dakloos" at bounding box center [277, 46] width 4 height 4
radio input "true"
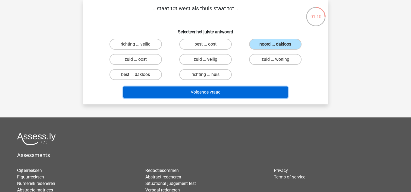
click at [222, 96] on button "Volgende vraag" at bounding box center [205, 92] width 164 height 11
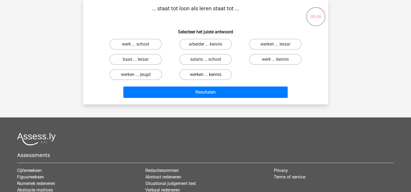
click at [195, 75] on label "werken ... kennis" at bounding box center [205, 74] width 52 height 11
click at [205, 75] on input "werken ... kennis" at bounding box center [207, 77] width 4 height 4
radio input "true"
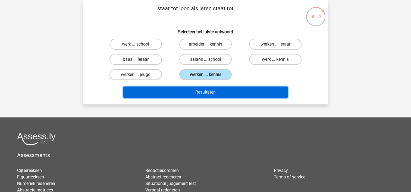
click at [199, 93] on button "Resultaten" at bounding box center [205, 92] width 164 height 11
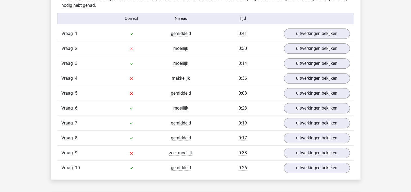
scroll to position [438, 0]
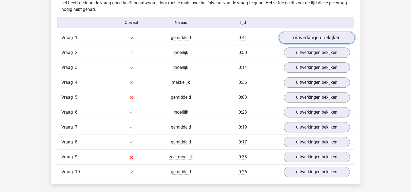
click at [315, 34] on link "uitwerkingen bekijken" at bounding box center [317, 38] width 76 height 12
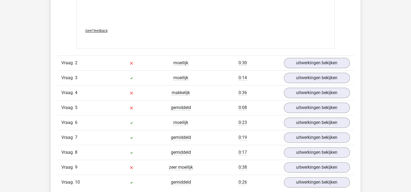
scroll to position [717, 0]
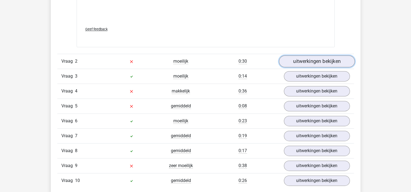
click at [319, 59] on link "uitwerkingen bekijken" at bounding box center [317, 61] width 76 height 12
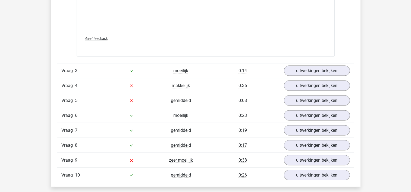
scroll to position [1019, 0]
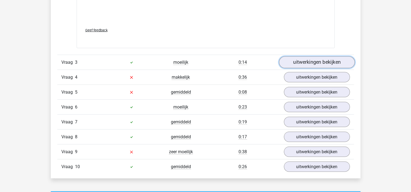
click at [319, 61] on link "uitwerkingen bekijken" at bounding box center [317, 62] width 76 height 12
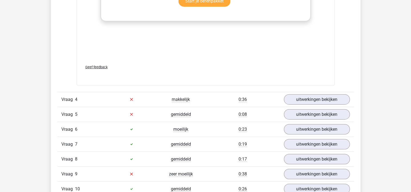
scroll to position [1297, 0]
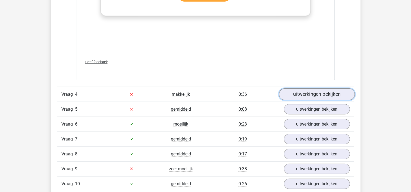
click at [300, 93] on link "uitwerkingen bekijken" at bounding box center [317, 95] width 76 height 12
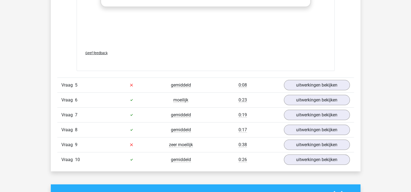
scroll to position [1634, 0]
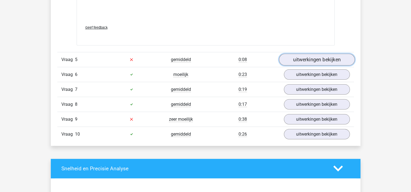
click at [319, 60] on link "uitwerkingen bekijken" at bounding box center [317, 60] width 76 height 12
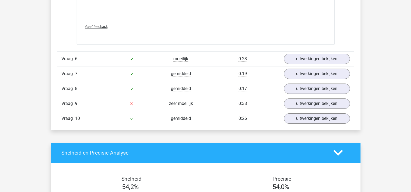
scroll to position [1950, 0]
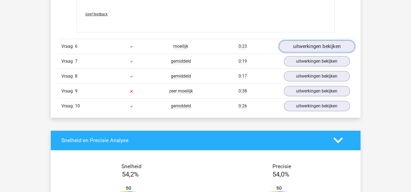
click at [315, 43] on link "uitwerkingen bekijken" at bounding box center [317, 46] width 76 height 12
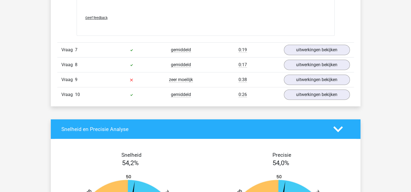
scroll to position [2270, 0]
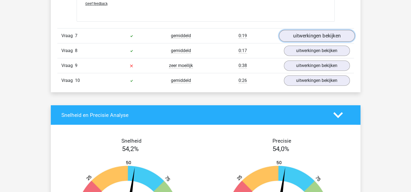
click at [305, 30] on link "uitwerkingen bekijken" at bounding box center [317, 36] width 76 height 12
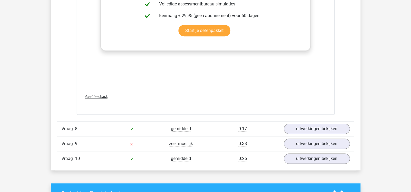
scroll to position [2503, 0]
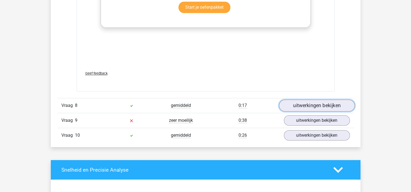
click at [325, 101] on link "uitwerkingen bekijken" at bounding box center [317, 106] width 76 height 12
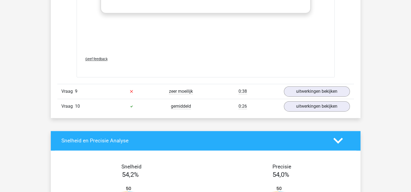
scroll to position [2850, 0]
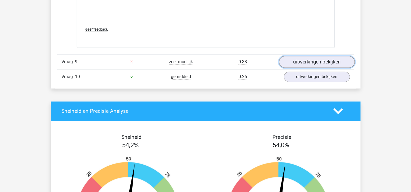
click at [313, 62] on link "uitwerkingen bekijken" at bounding box center [317, 62] width 76 height 12
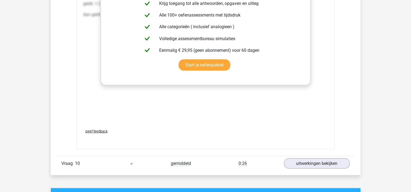
scroll to position [3056, 0]
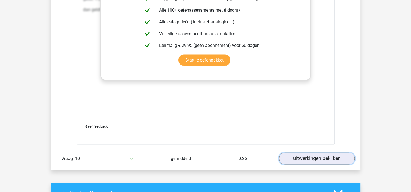
click at [308, 156] on link "uitwerkingen bekijken" at bounding box center [317, 159] width 76 height 12
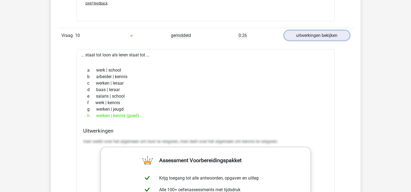
scroll to position [3184, 0]
